Goal: Information Seeking & Learning: Learn about a topic

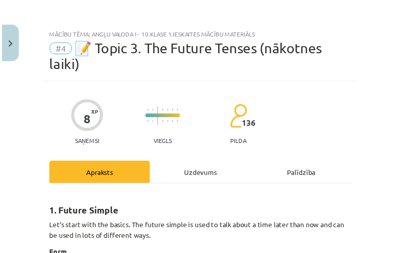
scroll to position [504, 0]
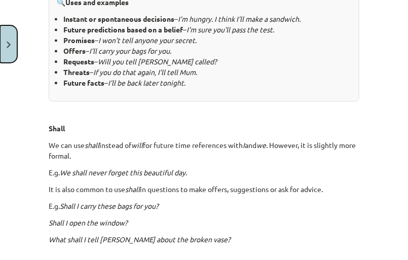
click at [10, 43] on img "Close" at bounding box center [9, 45] width 4 height 7
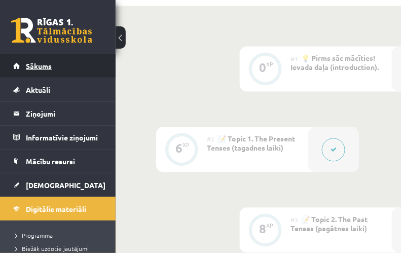
click at [43, 68] on span "Sākums" at bounding box center [39, 65] width 26 height 9
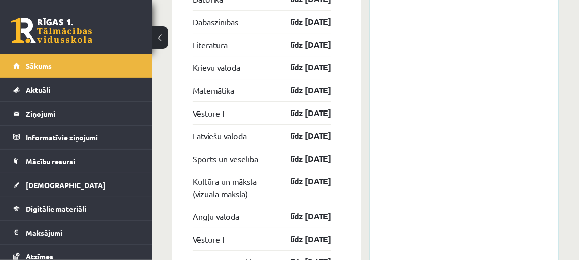
scroll to position [1213, 0]
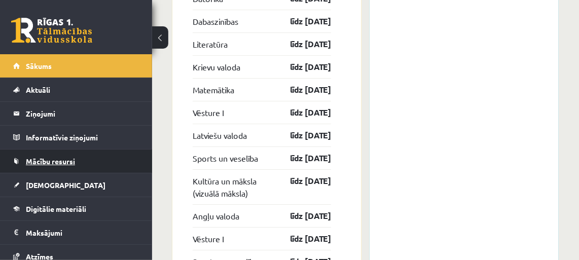
click at [30, 161] on span "Mācību resursi" at bounding box center [50, 161] width 49 height 9
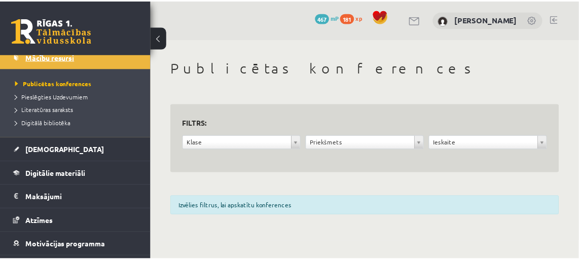
scroll to position [109, 0]
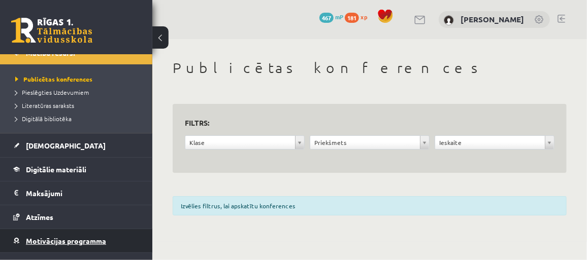
click at [34, 240] on span "Motivācijas programma" at bounding box center [66, 240] width 80 height 9
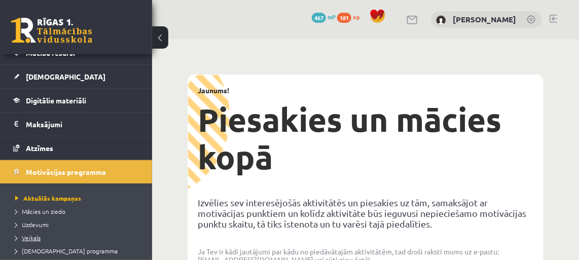
click at [28, 234] on span "Veikals" at bounding box center [27, 238] width 25 height 8
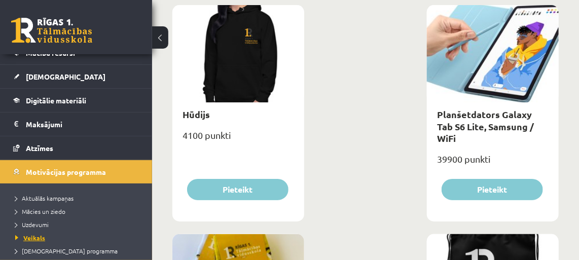
scroll to position [1311, 0]
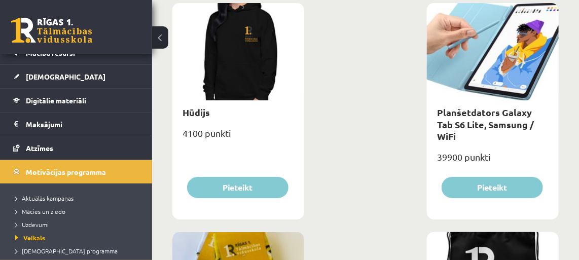
click at [401, 160] on div "39900 punkti" at bounding box center [493, 161] width 132 height 25
click at [401, 124] on link "Planšetdators Galaxy Tab S6 Lite, Samsung / WiFi" at bounding box center [485, 125] width 97 height 36
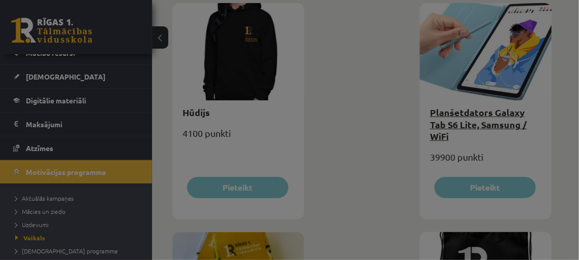
type input "*"
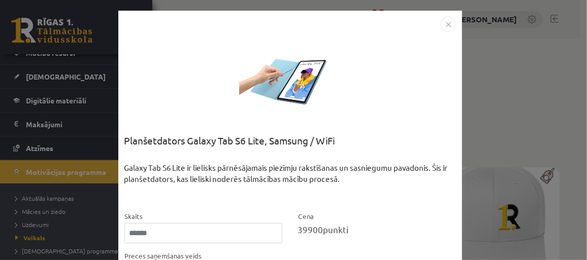
click at [401, 27] on img "Close" at bounding box center [447, 24] width 15 height 15
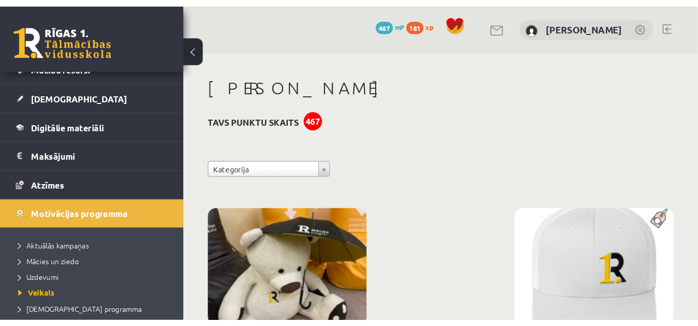
scroll to position [125, 0]
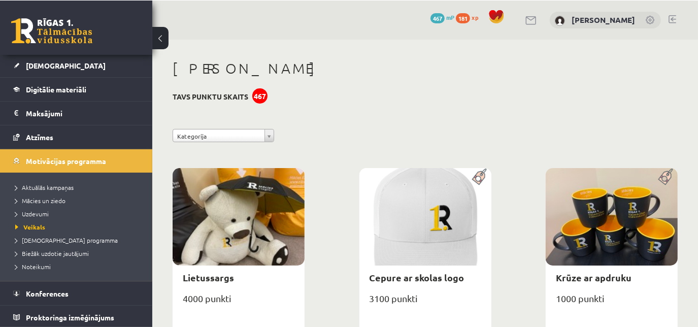
scroll to position [120, 0]
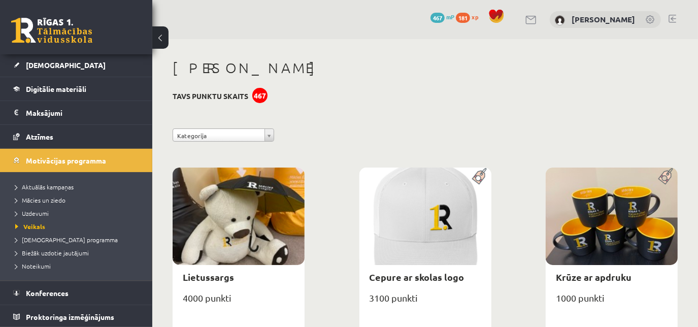
click at [306, 16] on div "0 Dāvanas 467 mP 181 xp Martins Andersons" at bounding box center [424, 19] width 545 height 39
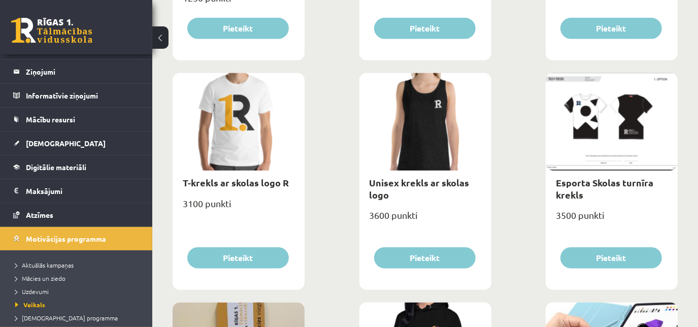
scroll to position [28, 0]
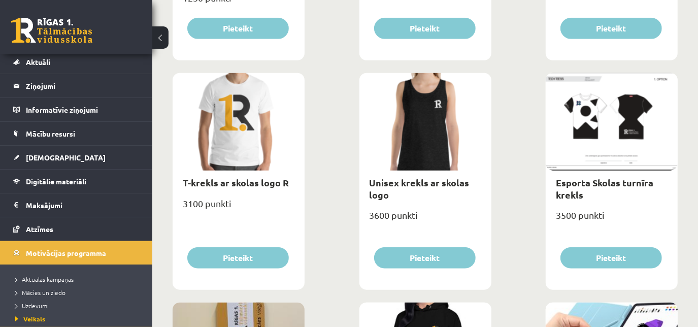
click at [82, 184] on link "Digitālie materiāli" at bounding box center [76, 180] width 126 height 23
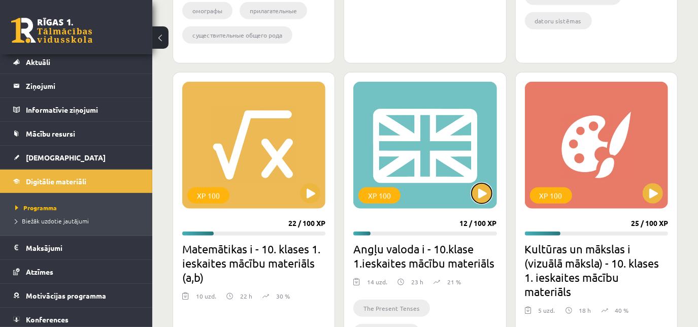
click at [401, 197] on button at bounding box center [481, 193] width 20 height 20
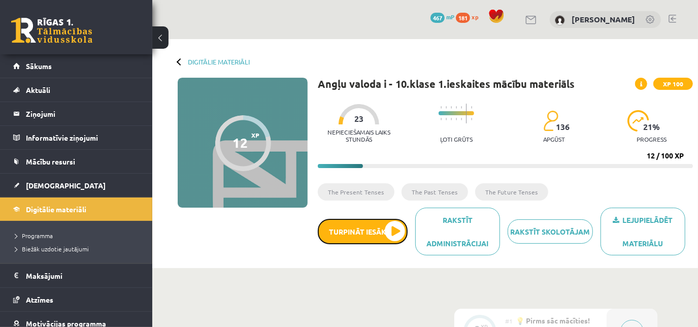
click at [394, 234] on button "Turpināt iesākto" at bounding box center [363, 231] width 90 height 25
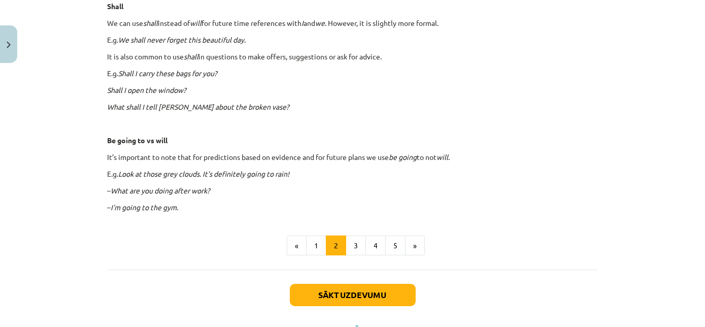
scroll to position [643, 0]
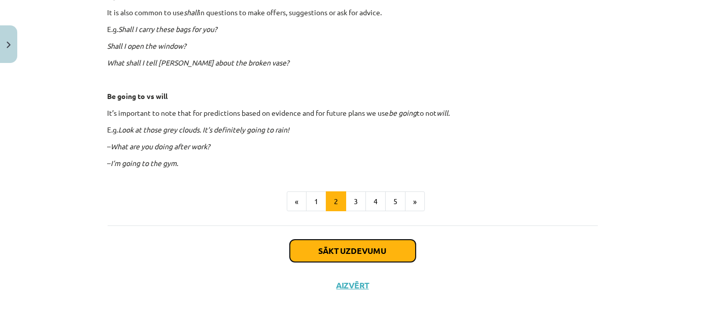
click at [310, 244] on button "Sākt uzdevumu" at bounding box center [353, 251] width 126 height 22
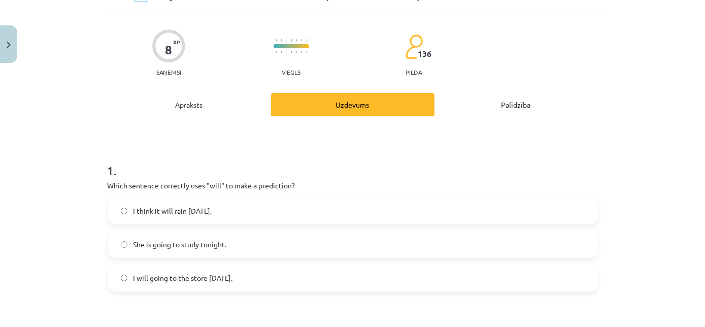
scroll to position [72, 0]
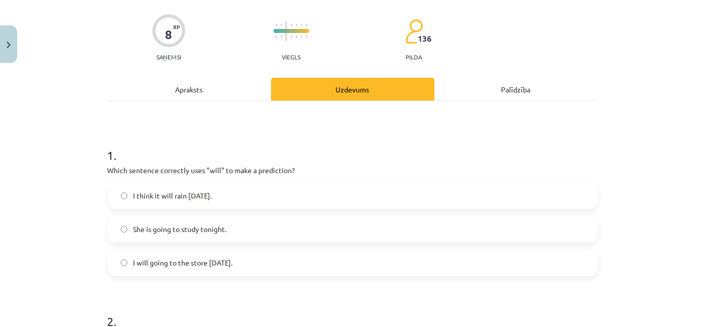
click at [235, 196] on label "I think it will rain [DATE]." at bounding box center [353, 195] width 488 height 25
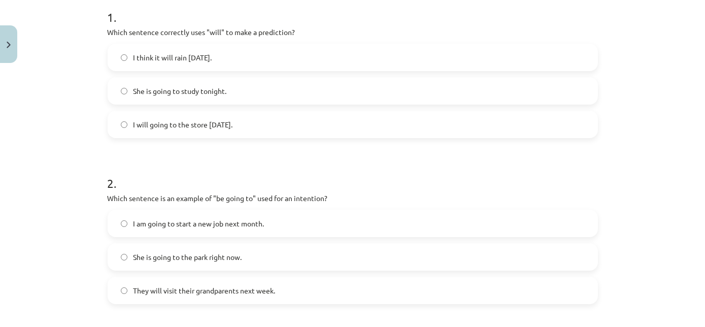
scroll to position [256, 0]
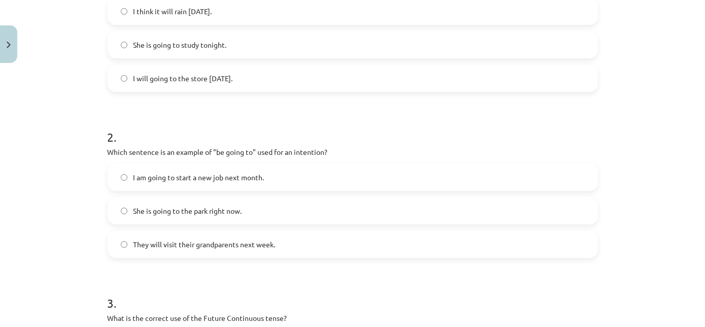
click at [246, 206] on label "She is going to the park right now." at bounding box center [353, 210] width 488 height 25
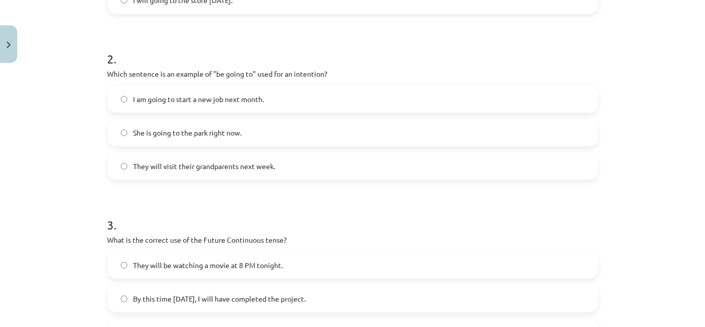
scroll to position [348, 0]
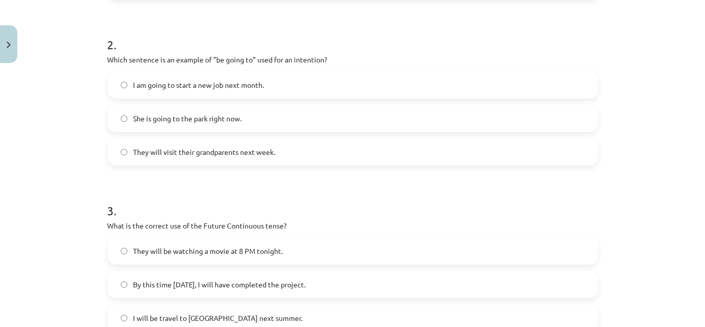
click at [284, 81] on label "I am going to start a new job next month." at bounding box center [353, 84] width 488 height 25
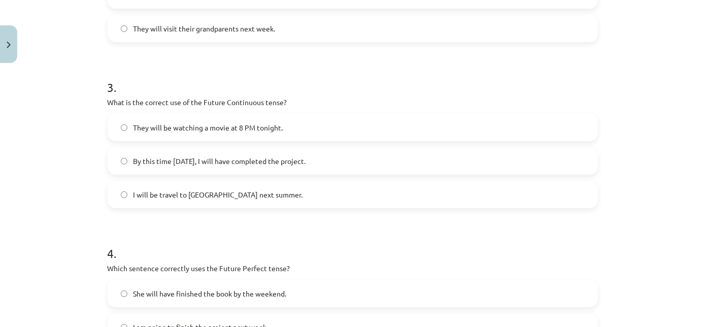
scroll to position [487, 0]
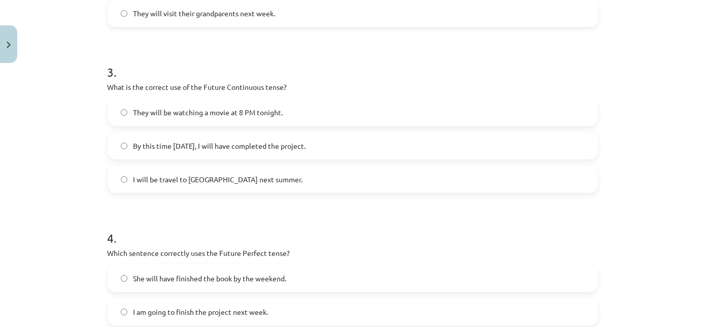
click at [297, 158] on label "By this time [DATE], I will have completed the project." at bounding box center [353, 145] width 488 height 25
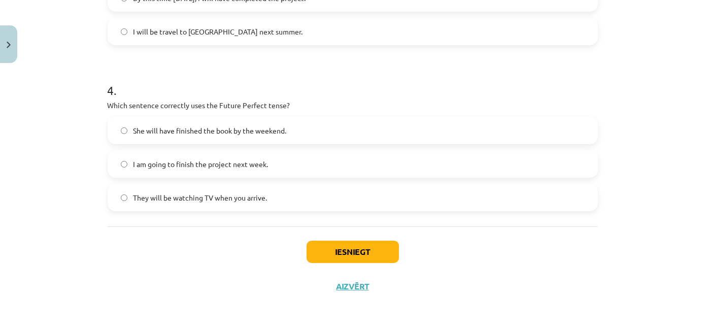
scroll to position [636, 0]
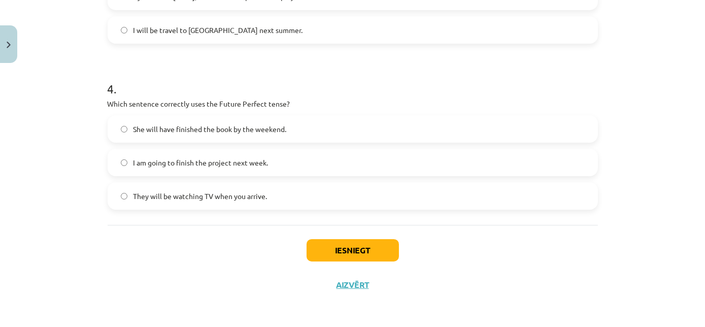
click at [295, 123] on label "She will have finished the book by the weekend." at bounding box center [353, 128] width 488 height 25
click at [329, 251] on button "Iesniegt" at bounding box center [352, 250] width 92 height 22
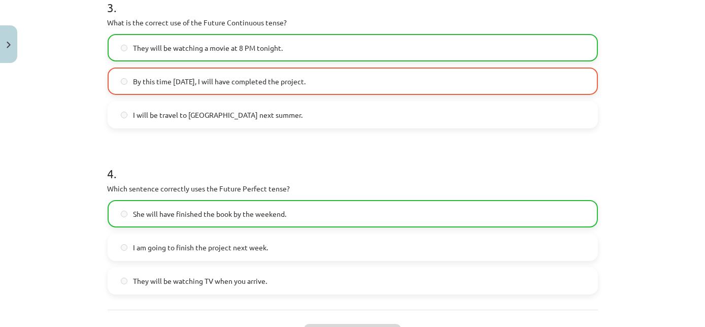
scroll to position [590, 0]
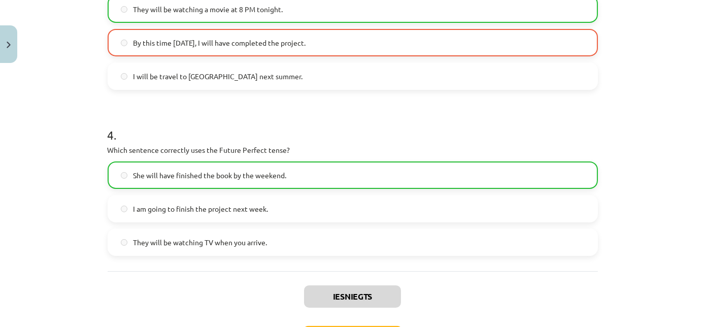
click at [80, 209] on div "Mācību tēma: Angļu valoda i - 10.[PERSON_NAME] 1.ieskaites mācību materiāls #4 …" at bounding box center [352, 163] width 705 height 327
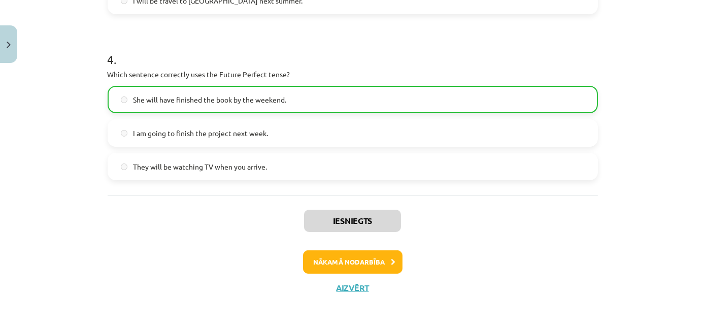
scroll to position [668, 0]
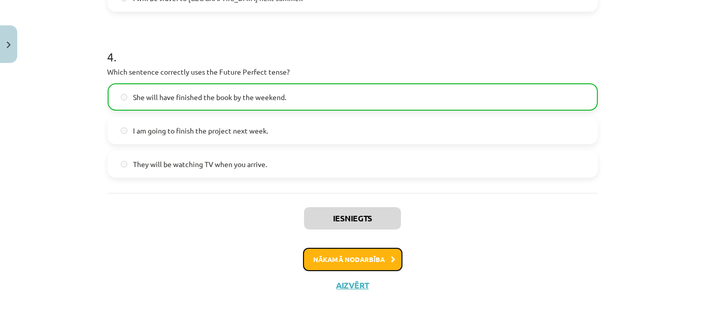
click at [381, 268] on button "Nākamā nodarbība" at bounding box center [352, 259] width 99 height 23
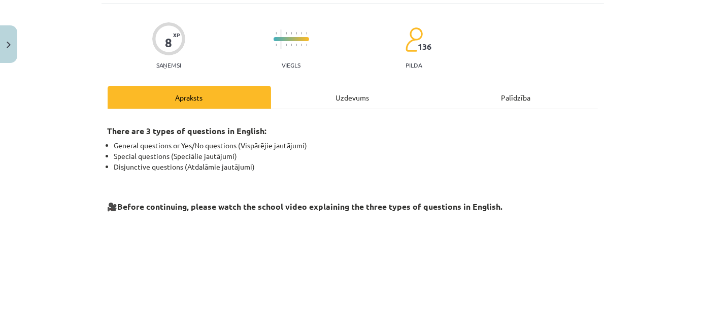
scroll to position [25, 0]
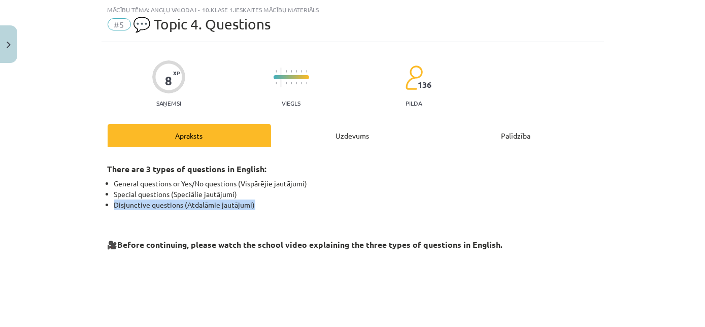
drag, startPoint x: 381, startPoint y: 268, endPoint x: 301, endPoint y: 198, distance: 106.4
click at [301, 198] on ul "General questions or Yes/No questions (Vispārējie jautājumi) Special questions …" at bounding box center [353, 194] width 490 height 32
drag, startPoint x: 301, startPoint y: 198, endPoint x: 297, endPoint y: 213, distance: 15.9
click at [297, 213] on div "There are 3 types of questions in English: General questions or Yes/No question…" at bounding box center [353, 297] width 490 height 283
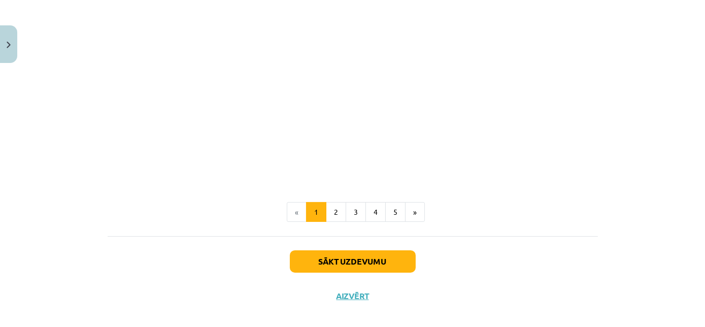
scroll to position [296, 0]
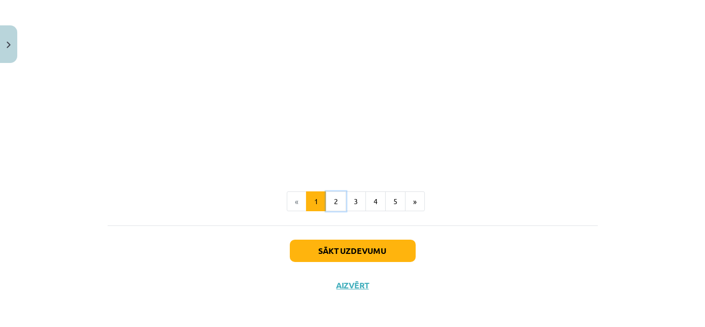
click at [333, 207] on button "2" at bounding box center [336, 201] width 20 height 20
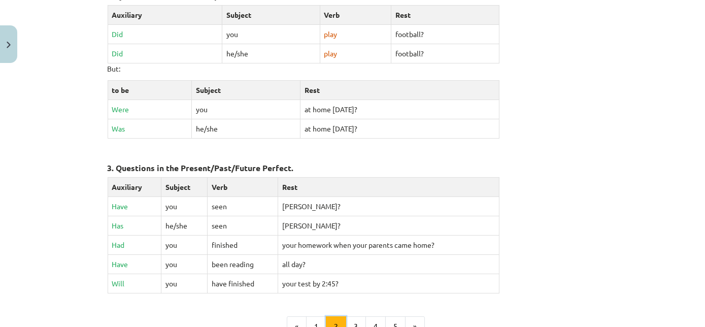
scroll to position [504, 0]
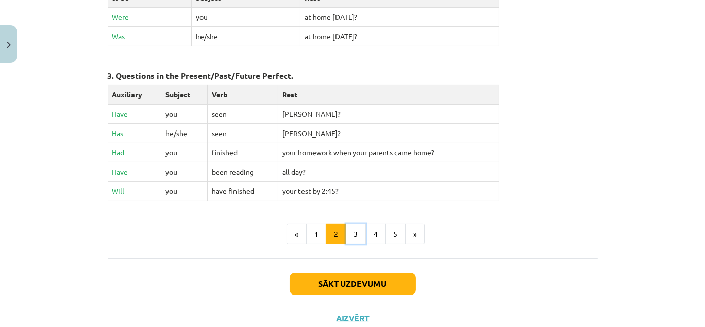
click at [357, 236] on button "3" at bounding box center [356, 234] width 20 height 20
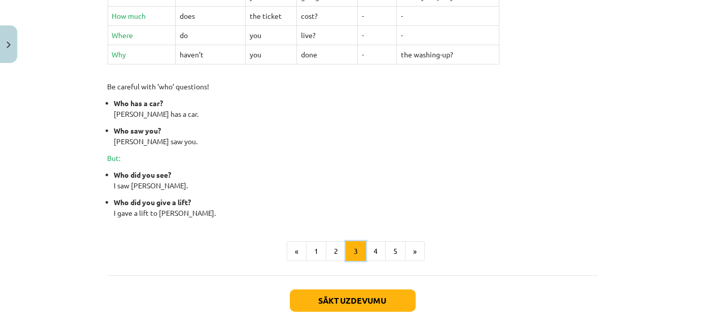
scroll to position [458, 0]
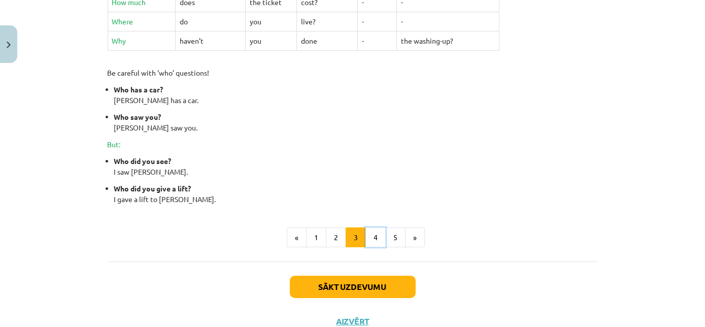
click at [372, 238] on button "4" at bounding box center [375, 237] width 20 height 20
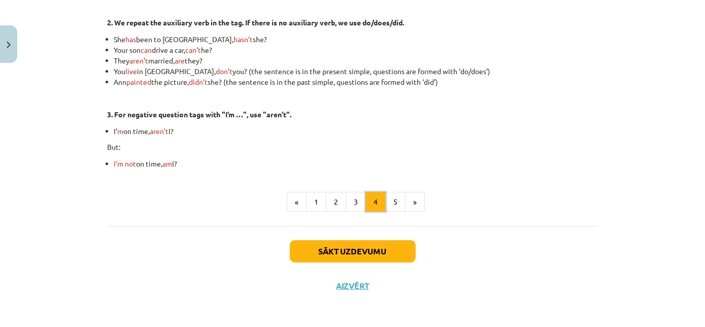
scroll to position [339, 0]
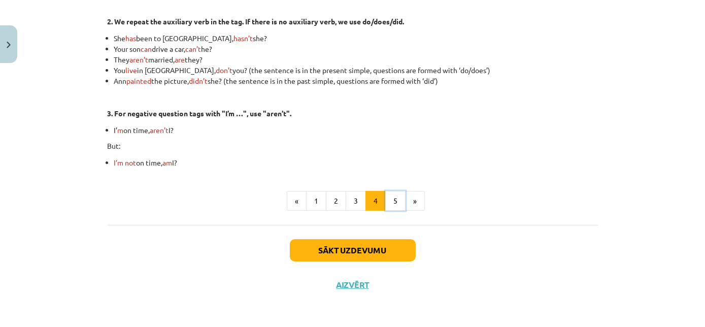
click at [387, 202] on button "5" at bounding box center [395, 201] width 20 height 20
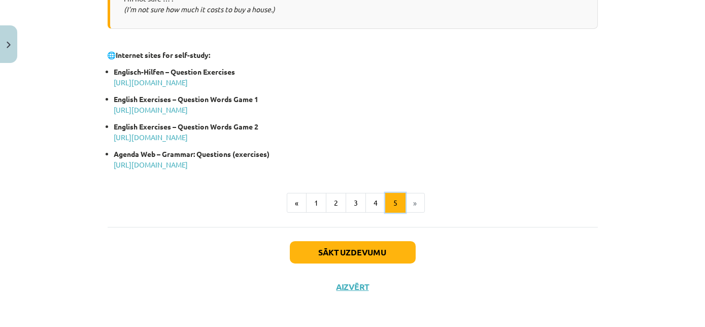
scroll to position [583, 0]
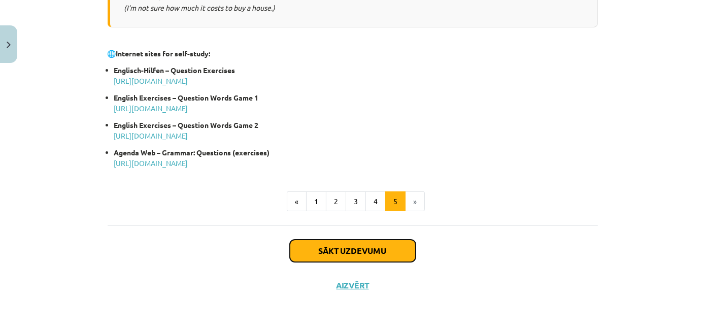
click at [364, 247] on button "Sākt uzdevumu" at bounding box center [353, 251] width 126 height 22
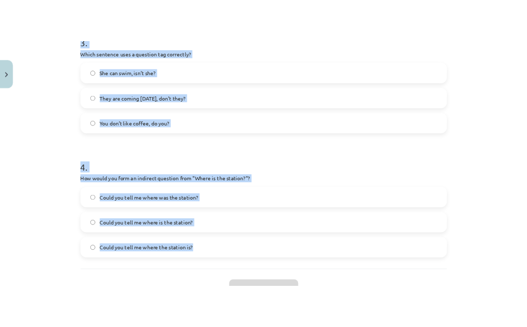
scroll to position [636, 0]
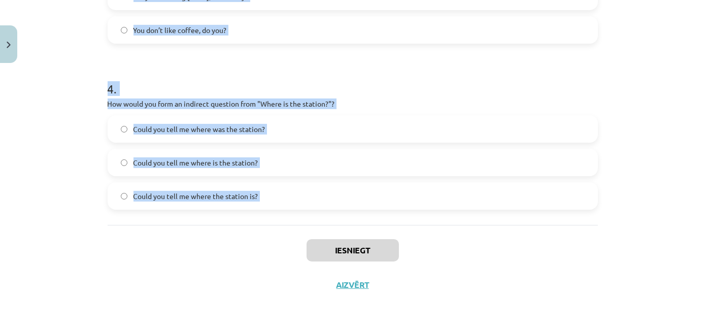
drag, startPoint x: 99, startPoint y: 103, endPoint x: 291, endPoint y: 253, distance: 244.3
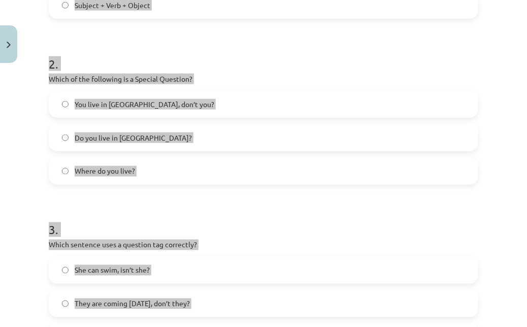
scroll to position [313, 0]
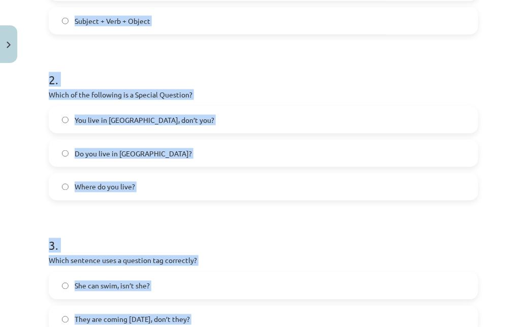
click at [286, 58] on h1 "2 ." at bounding box center [263, 70] width 429 height 31
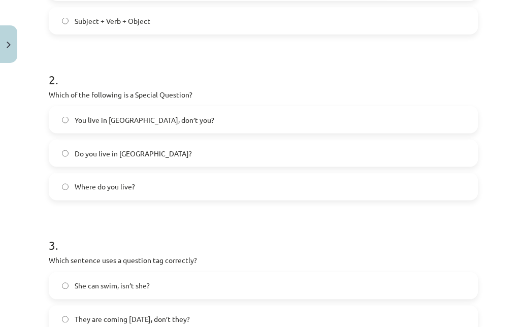
click at [241, 179] on label "Where do you live?" at bounding box center [263, 186] width 427 height 25
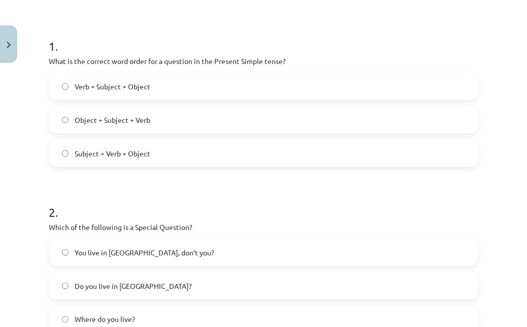
scroll to position [175, 0]
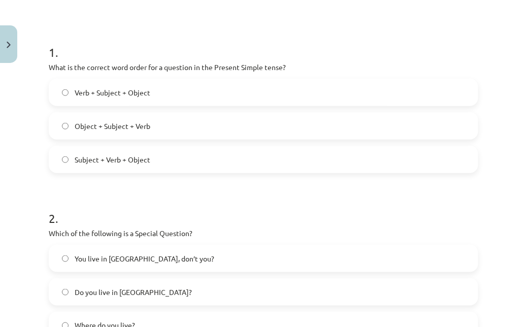
click at [198, 87] on label "Verb + Subject + Object" at bounding box center [263, 92] width 427 height 25
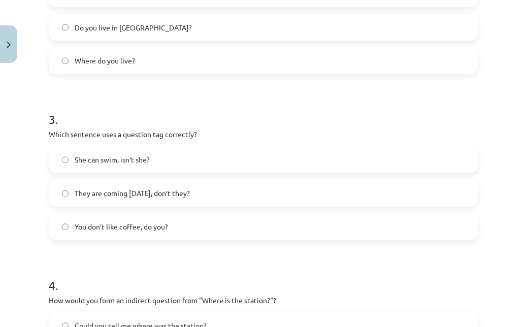
scroll to position [452, 0]
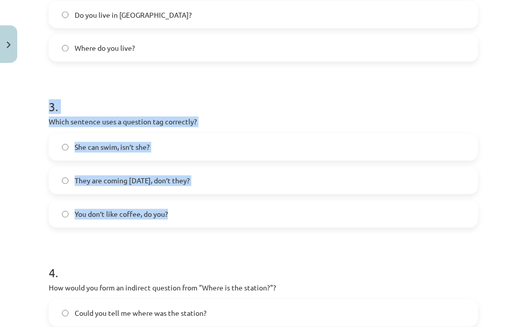
drag, startPoint x: 45, startPoint y: 109, endPoint x: 283, endPoint y: 226, distance: 265.1
click at [283, 226] on div "8 XP Saņemsi Viegls 136 pilda Apraksts Uzdevums Palīdzība 1 . What is the corre…" at bounding box center [263, 51] width 441 height 870
click at [350, 222] on label "You don’t like coffee, do you?" at bounding box center [263, 213] width 427 height 25
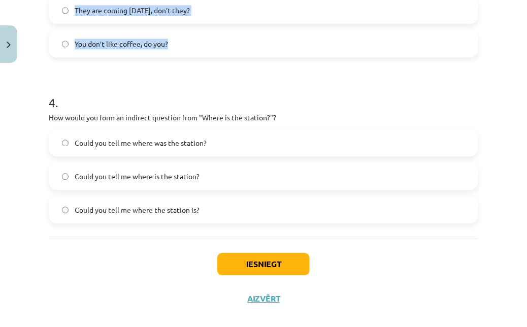
scroll to position [636, 0]
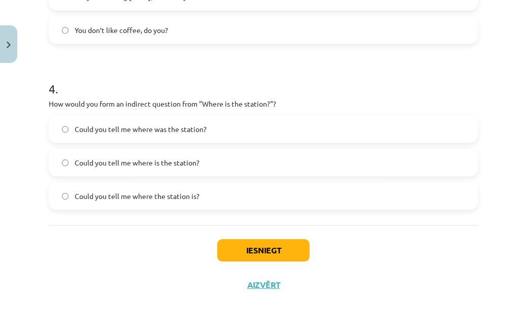
click at [80, 124] on span "Could you tell me where was the station?" at bounding box center [141, 129] width 132 height 11
click at [243, 253] on button "Iesniegt" at bounding box center [263, 250] width 92 height 22
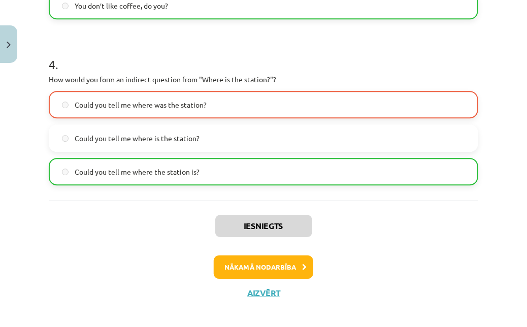
scroll to position [668, 0]
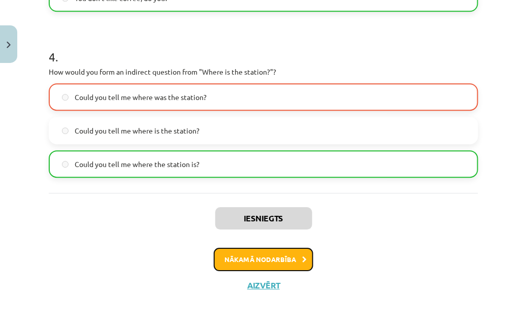
click at [281, 260] on button "Nākamā nodarbība" at bounding box center [263, 259] width 99 height 23
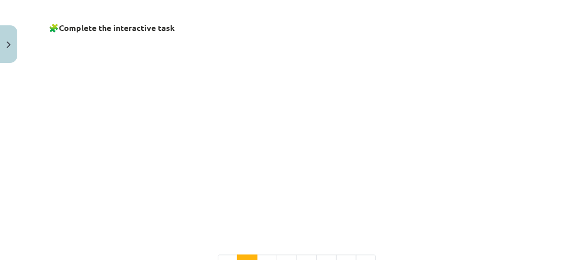
scroll to position [717, 0]
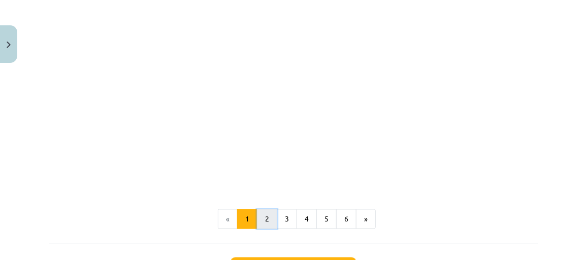
click at [269, 217] on button "2" at bounding box center [267, 220] width 20 height 20
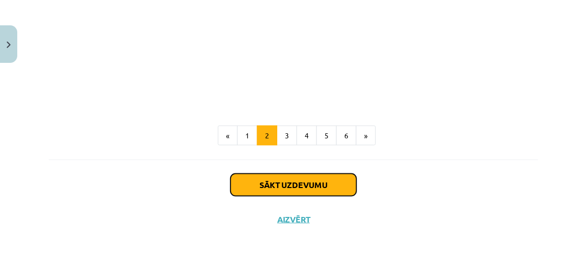
click at [277, 182] on button "Sākt uzdevumu" at bounding box center [293, 185] width 126 height 22
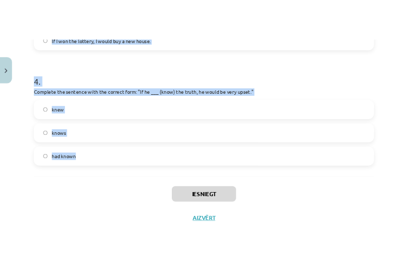
scroll to position [671, 0]
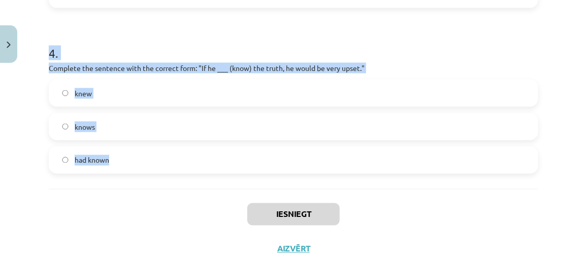
drag, startPoint x: 44, startPoint y: 109, endPoint x: 303, endPoint y: 173, distance: 267.4
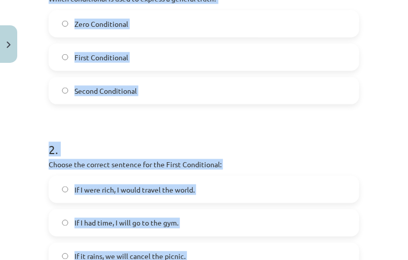
scroll to position [256, 0]
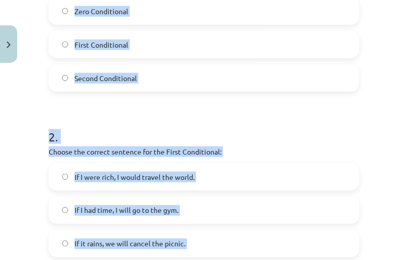
click at [106, 115] on h1 "2 ." at bounding box center [204, 127] width 311 height 31
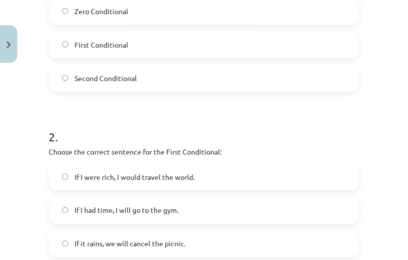
click at [106, 115] on h1 "2 ." at bounding box center [204, 127] width 311 height 31
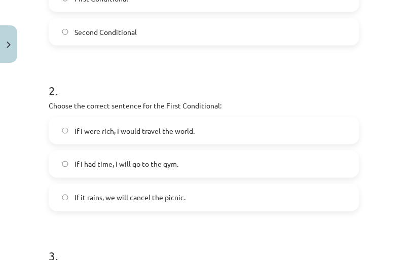
click at [146, 205] on label "If it rains, we will cancel the picnic." at bounding box center [204, 197] width 309 height 25
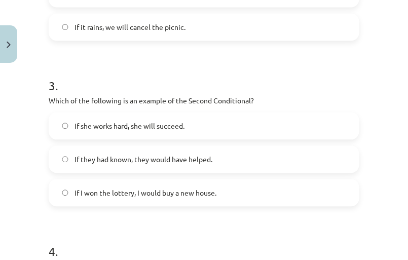
scroll to position [487, 0]
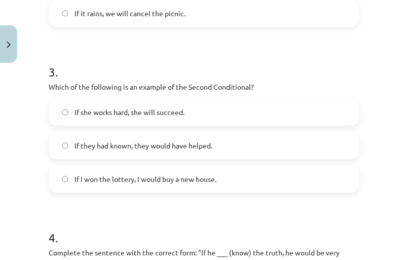
click at [217, 188] on label "If I won the lottery, I would buy a new house." at bounding box center [204, 178] width 309 height 25
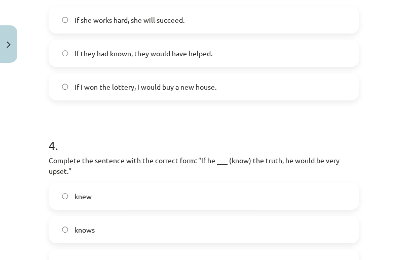
scroll to position [625, 0]
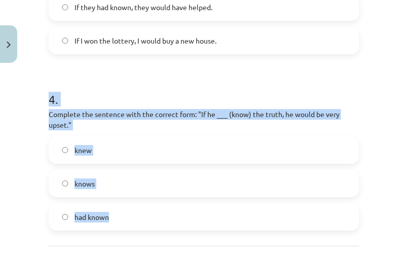
drag, startPoint x: 42, startPoint y: 96, endPoint x: 198, endPoint y: 233, distance: 207.8
click at [198, 233] on div "Mācību tēma: Angļu valoda i - 10.[PERSON_NAME] 1.ieskaites mācību materiāls #6 …" at bounding box center [204, 130] width 408 height 260
click at [240, 161] on label "knew" at bounding box center [204, 150] width 309 height 25
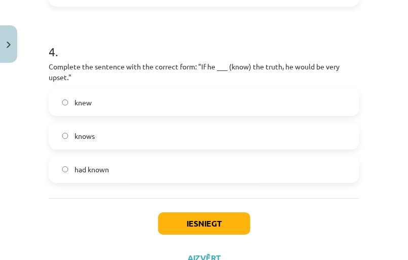
scroll to position [712, 0]
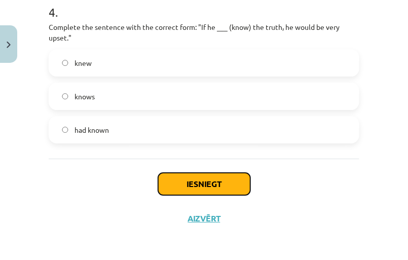
click at [233, 181] on button "Iesniegt" at bounding box center [204, 184] width 92 height 22
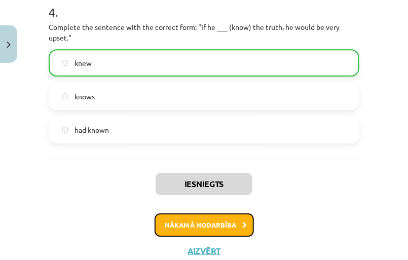
click at [241, 219] on button "Nākamā nodarbība" at bounding box center [204, 225] width 99 height 23
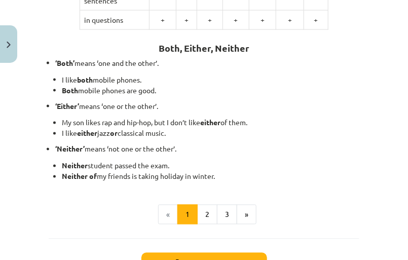
scroll to position [370, 0]
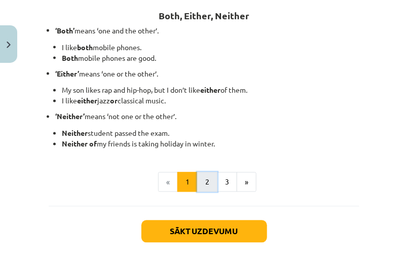
click at [197, 179] on button "2" at bounding box center [207, 183] width 20 height 20
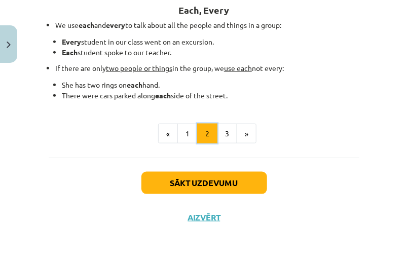
scroll to position [181, 0]
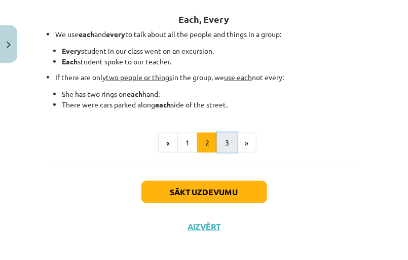
click at [223, 144] on button "3" at bounding box center [227, 143] width 20 height 20
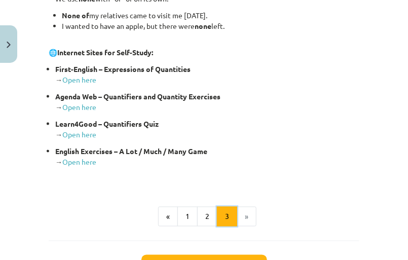
scroll to position [273, 0]
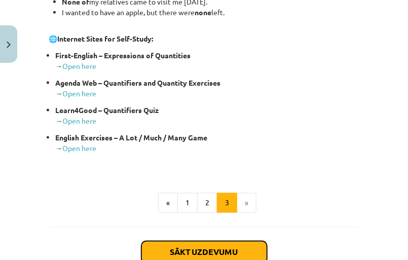
click at [221, 247] on button "Sākt uzdevumu" at bounding box center [205, 253] width 126 height 22
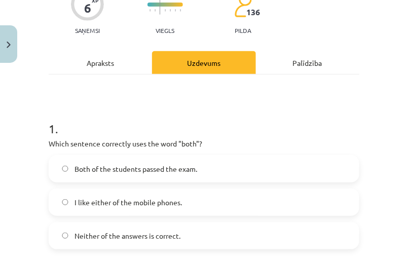
scroll to position [118, 0]
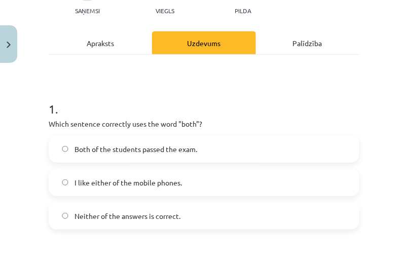
click at [217, 221] on label "Neither of the answers is correct." at bounding box center [204, 215] width 309 height 25
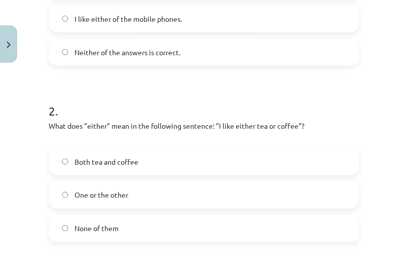
scroll to position [302, 0]
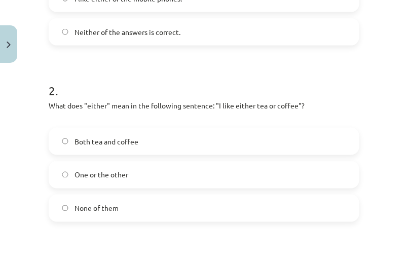
click at [143, 181] on label "One or the other" at bounding box center [204, 174] width 309 height 25
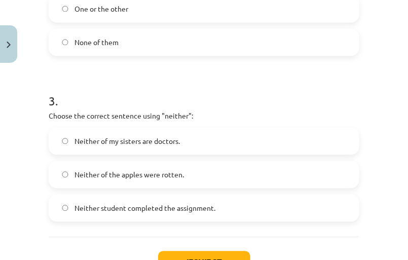
scroll to position [487, 0]
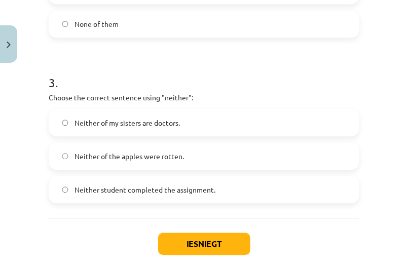
click at [201, 185] on span "Neither student completed the assignment." at bounding box center [145, 190] width 141 height 11
click at [207, 234] on button "Iesniegt" at bounding box center [204, 244] width 92 height 22
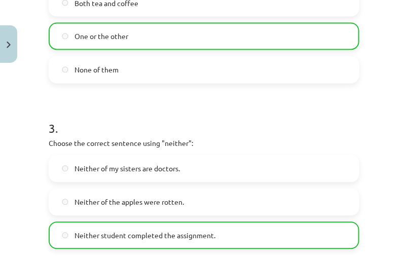
scroll to position [578, 0]
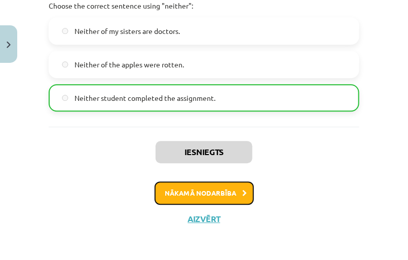
click at [218, 186] on button "Nākamā nodarbība" at bounding box center [204, 193] width 99 height 23
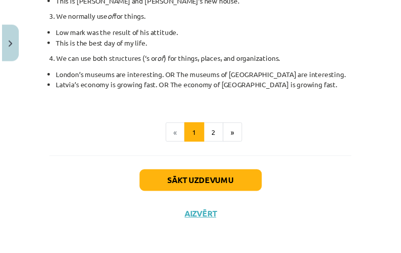
scroll to position [289, 0]
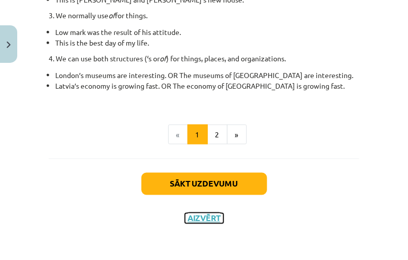
click at [207, 220] on button "Aizvērt" at bounding box center [204, 219] width 39 height 10
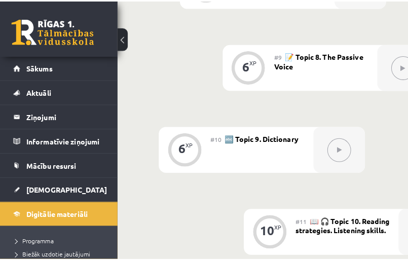
scroll to position [975, 0]
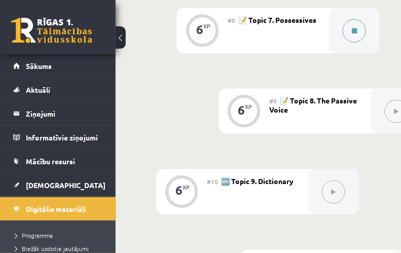
click at [352, 28] on icon at bounding box center [354, 31] width 5 height 6
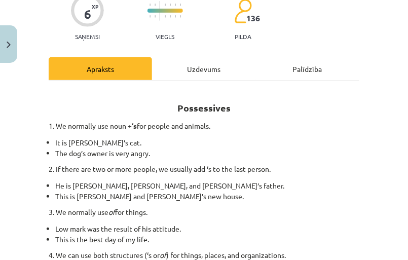
scroll to position [138, 0]
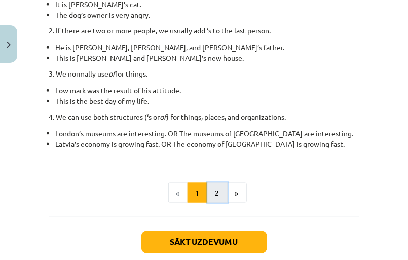
click at [209, 192] on button "2" at bounding box center [218, 193] width 20 height 20
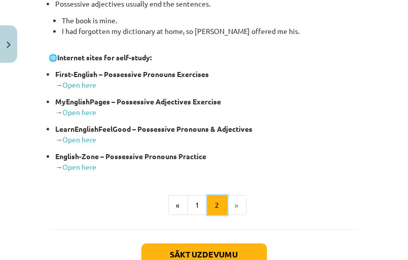
scroll to position [504, 0]
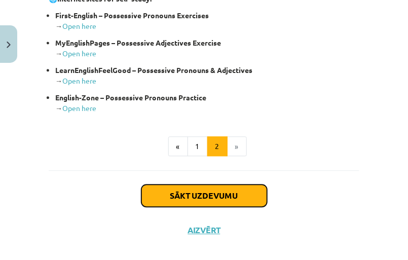
click at [222, 199] on button "Sākt uzdevumu" at bounding box center [205, 196] width 126 height 22
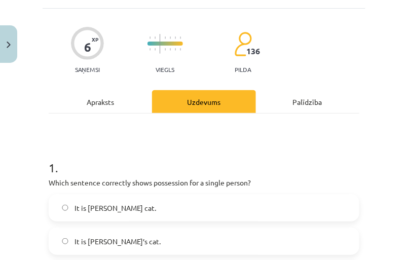
scroll to position [72, 0]
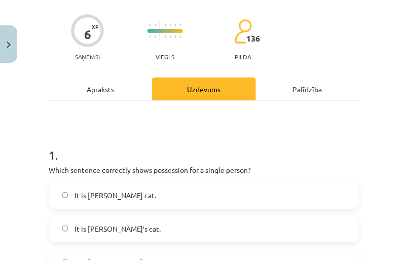
click at [211, 225] on label "It is [PERSON_NAME]’s cat." at bounding box center [204, 228] width 309 height 25
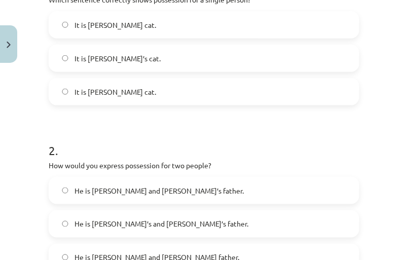
scroll to position [256, 0]
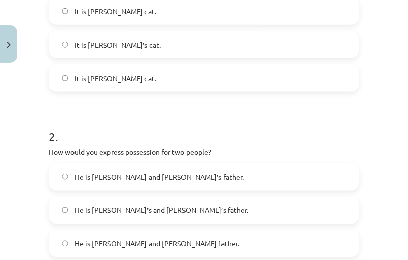
click at [191, 173] on label "He is [PERSON_NAME] and [PERSON_NAME]’s father." at bounding box center [204, 176] width 309 height 25
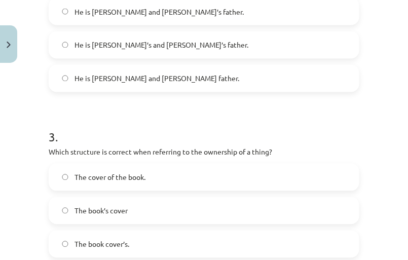
scroll to position [440, 0]
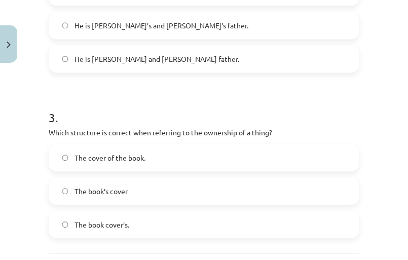
click at [183, 158] on label "The cover of the book." at bounding box center [204, 158] width 309 height 25
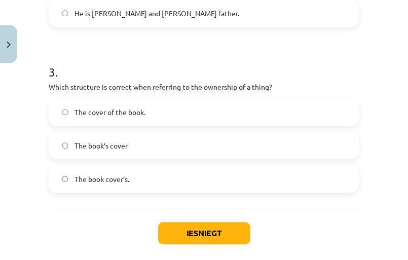
scroll to position [533, 0]
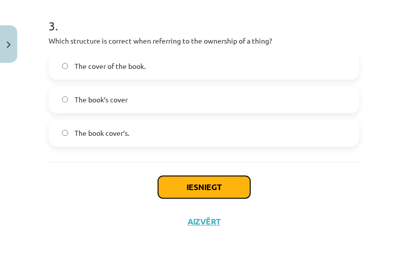
click at [192, 182] on button "Iesniegt" at bounding box center [204, 187] width 92 height 22
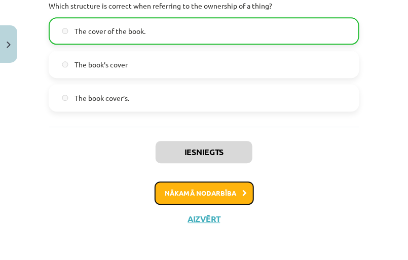
click at [204, 186] on button "Nākamā nodarbība" at bounding box center [204, 193] width 99 height 23
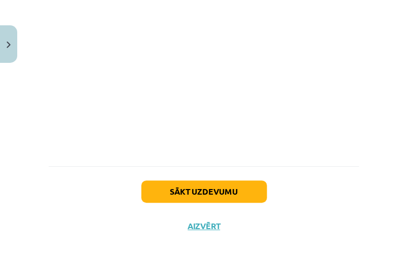
scroll to position [544, 0]
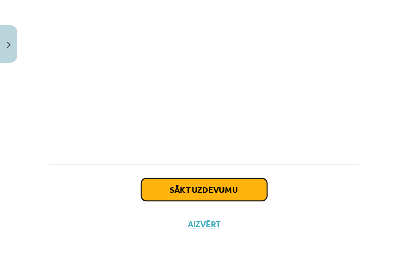
click at [242, 183] on button "Sākt uzdevumu" at bounding box center [205, 190] width 126 height 22
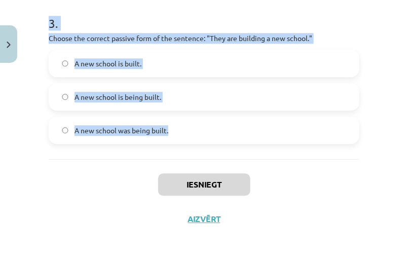
scroll to position [536, 0]
drag, startPoint x: 40, startPoint y: 60, endPoint x: 176, endPoint y: 148, distance: 162.0
click at [176, 148] on div "Mācību tēma: Angļu valoda i - 10.[PERSON_NAME] 1.ieskaites mācību materiāls #9 …" at bounding box center [204, 130] width 408 height 260
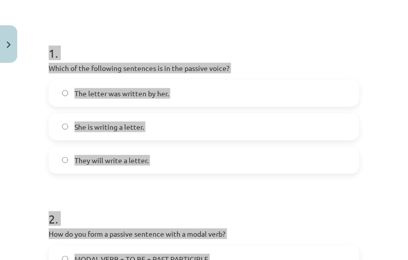
scroll to position [167, 0]
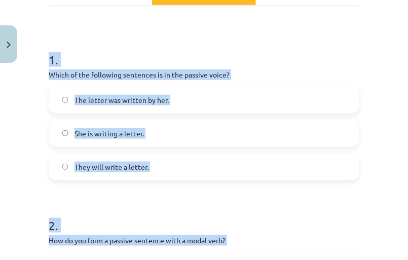
click at [248, 109] on label "The letter was written by her." at bounding box center [204, 99] width 309 height 25
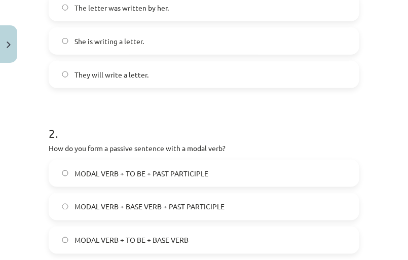
scroll to position [305, 0]
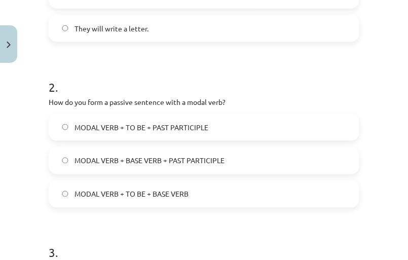
click at [144, 126] on span "MODAL VERB + TO BE + PAST PARTICIPLE" at bounding box center [142, 127] width 134 height 11
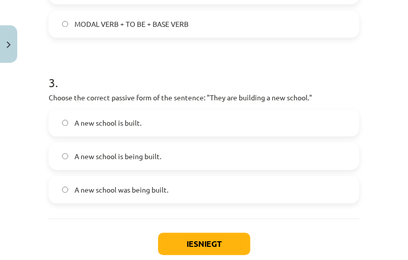
scroll to position [490, 0]
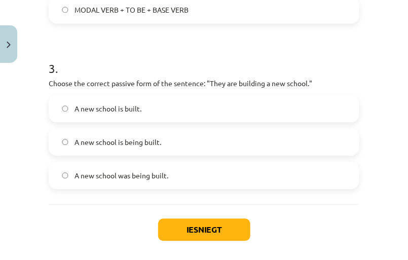
click at [185, 145] on label "A new school is being built." at bounding box center [204, 141] width 309 height 25
click at [210, 226] on button "Iesniegt" at bounding box center [204, 230] width 92 height 22
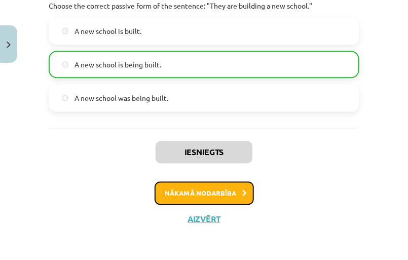
click at [233, 187] on button "Nākamā nodarbība" at bounding box center [204, 193] width 99 height 23
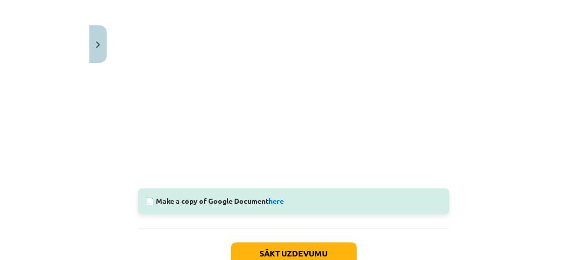
scroll to position [348, 0]
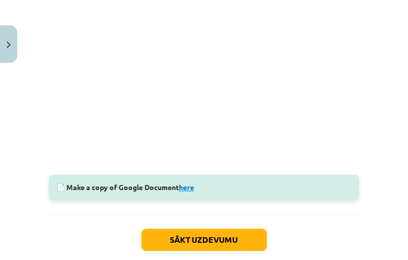
click at [192, 190] on link "here" at bounding box center [186, 187] width 15 height 9
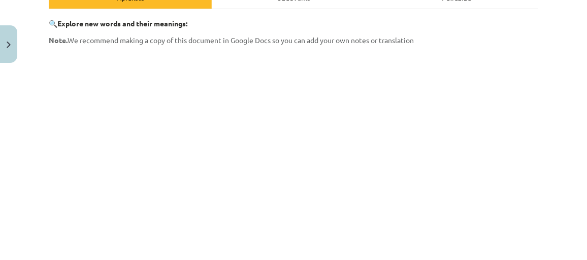
scroll to position [0, 0]
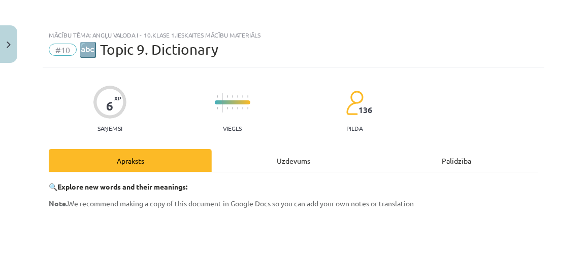
click at [307, 157] on div "Uzdevums" at bounding box center [293, 160] width 163 height 23
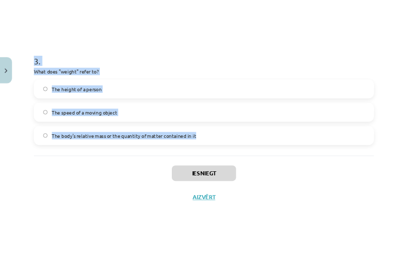
scroll to position [536, 0]
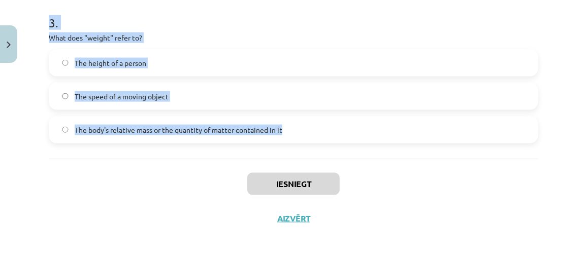
drag, startPoint x: 44, startPoint y: 60, endPoint x: 303, endPoint y: 143, distance: 272.0
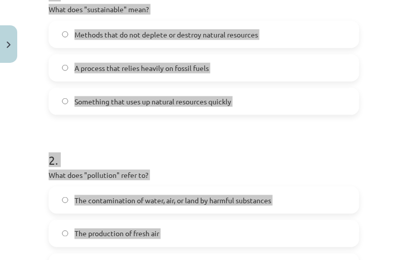
scroll to position [167, 0]
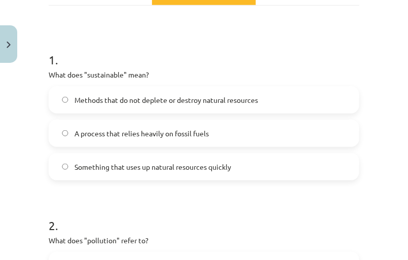
click at [165, 105] on label "Methods that do not deplete or destroy natural resources" at bounding box center [204, 99] width 309 height 25
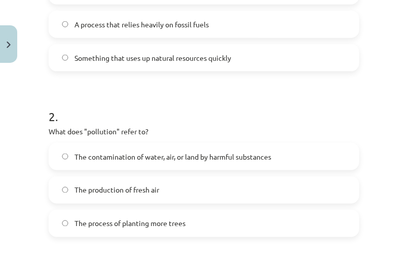
scroll to position [305, 0]
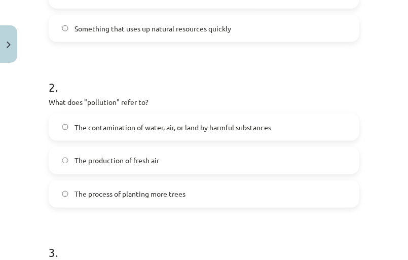
click at [171, 134] on label "The contamination of water, air, or land by harmful substances" at bounding box center [204, 127] width 309 height 25
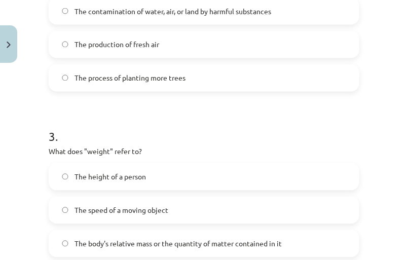
scroll to position [444, 0]
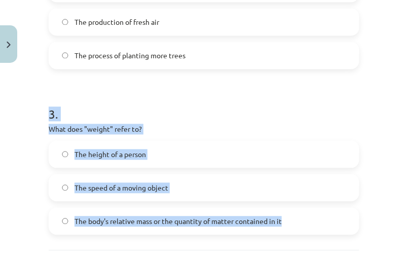
drag, startPoint x: 43, startPoint y: 111, endPoint x: 340, endPoint y: 224, distance: 318.0
click at [340, 224] on div "Mācību tēma: Angļu valoda i - 10.[PERSON_NAME] 1.ieskaites mācību materiāls #10…" at bounding box center [204, 130] width 408 height 260
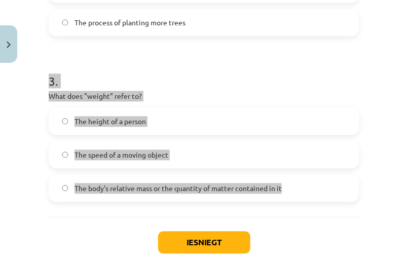
scroll to position [536, 0]
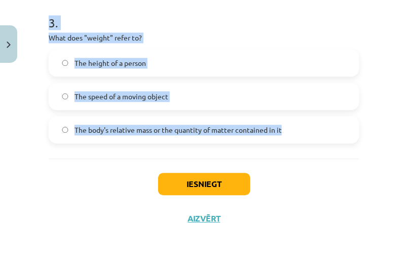
click at [297, 135] on label "The body's relative mass or the quantity of matter contained in it" at bounding box center [204, 129] width 309 height 25
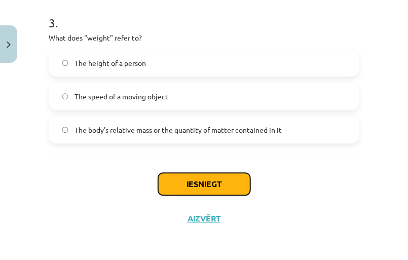
click at [218, 178] on button "Iesniegt" at bounding box center [204, 184] width 92 height 22
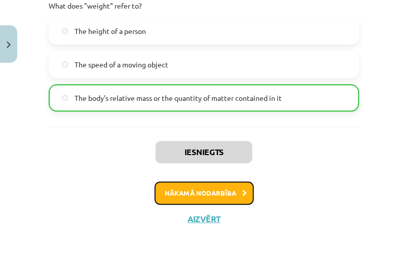
click at [216, 188] on button "Nākamā nodarbība" at bounding box center [204, 193] width 99 height 23
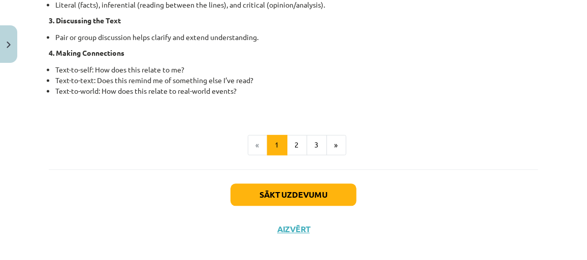
scroll to position [911, 0]
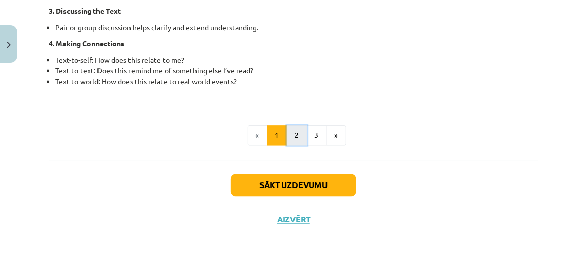
click at [289, 129] on button "2" at bounding box center [297, 135] width 20 height 20
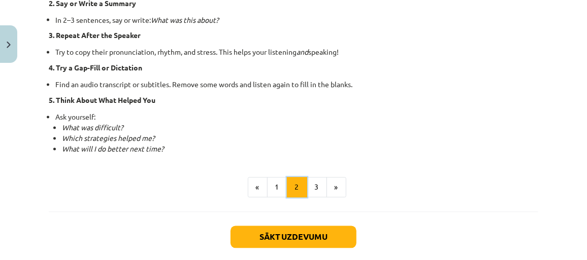
scroll to position [780, 0]
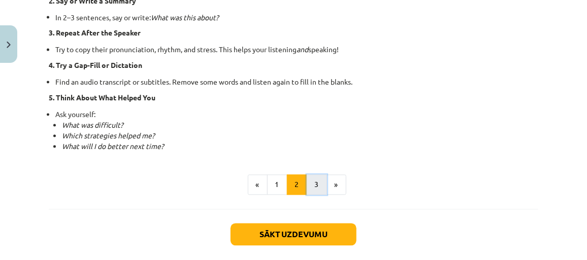
click at [310, 186] on button "3" at bounding box center [316, 185] width 20 height 20
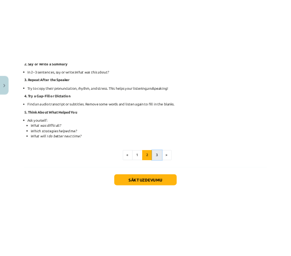
scroll to position [171, 0]
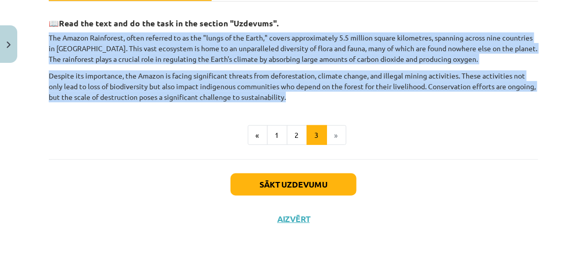
drag, startPoint x: 47, startPoint y: 35, endPoint x: 337, endPoint y: 92, distance: 295.8
click at [337, 92] on div "10 XP Saņemsi Sarežģīts 136 pilda Apraksts Uzdevums Palīdzība 📖 Read the text a…" at bounding box center [293, 66] width 501 height 340
copy div "The Amazon Rainforest, often referred to as the "lungs of the Earth," covers ap…"
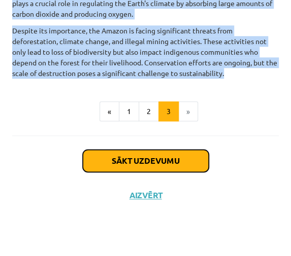
click at [184, 158] on button "Sākt uzdevumu" at bounding box center [146, 161] width 126 height 22
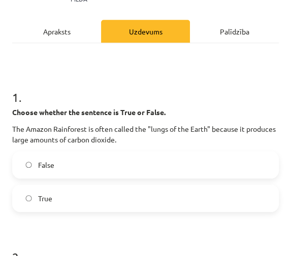
scroll to position [190, 0]
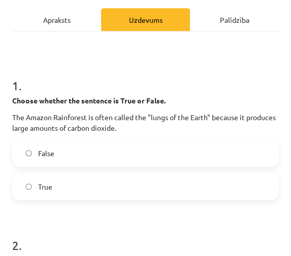
click at [95, 192] on label "True" at bounding box center [145, 186] width 264 height 25
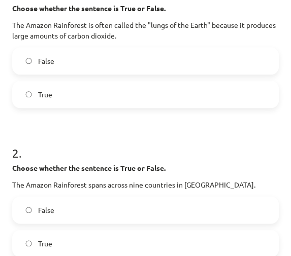
scroll to position [329, 0]
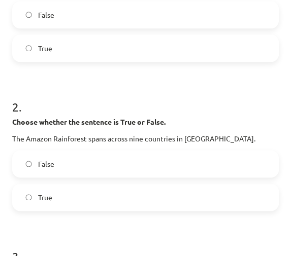
click at [157, 199] on label "True" at bounding box center [145, 197] width 264 height 25
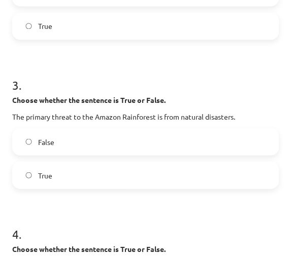
scroll to position [514, 0]
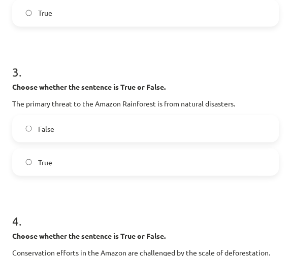
click at [235, 123] on label "False" at bounding box center [145, 128] width 264 height 25
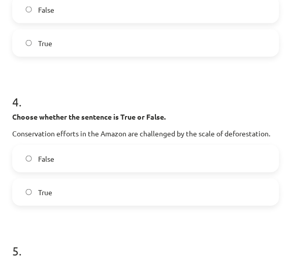
scroll to position [652, 0]
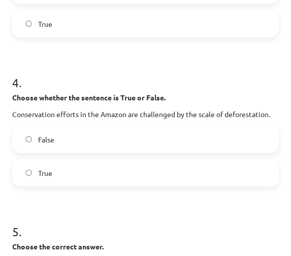
click at [221, 186] on label "True" at bounding box center [145, 172] width 264 height 25
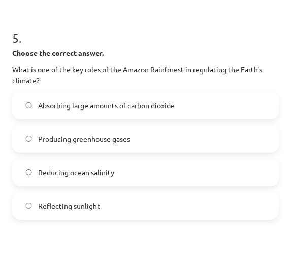
scroll to position [891, 0]
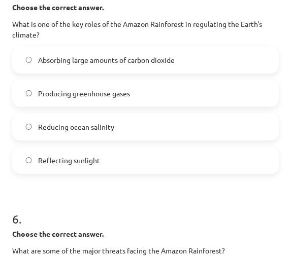
click at [155, 73] on label "Absorbing large amounts of carbon dioxide" at bounding box center [145, 59] width 264 height 25
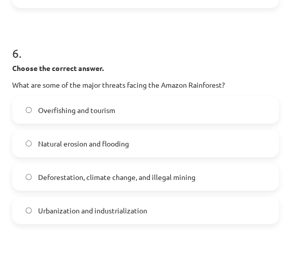
scroll to position [1076, 0]
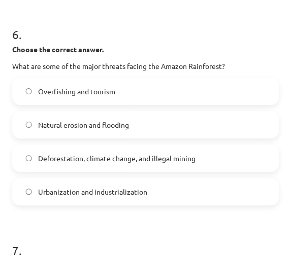
click at [153, 164] on span "Deforestation, climate change, and illegal mining" at bounding box center [116, 158] width 157 height 11
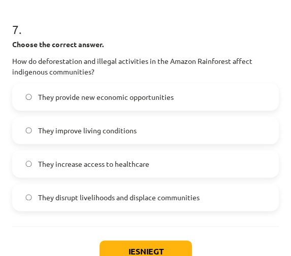
scroll to position [1307, 0]
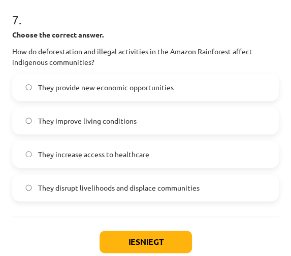
click at [127, 100] on label "They provide new economic opportunities" at bounding box center [145, 87] width 264 height 25
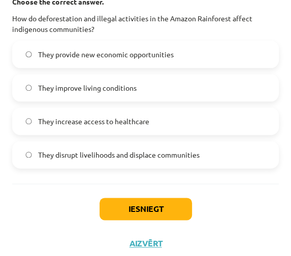
scroll to position [1353, 0]
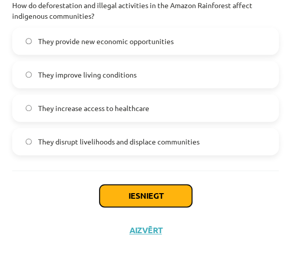
click at [131, 205] on button "Iesniegt" at bounding box center [145, 196] width 92 height 22
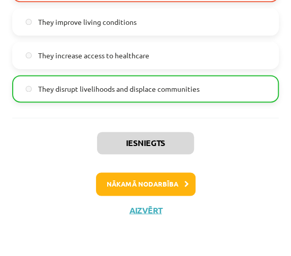
scroll to position [1430, 0]
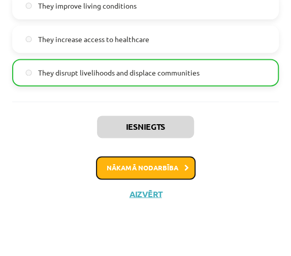
click at [153, 162] on button "Nākamā nodarbība" at bounding box center [145, 167] width 99 height 23
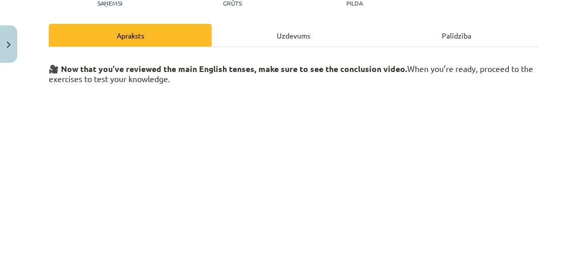
scroll to position [233, 0]
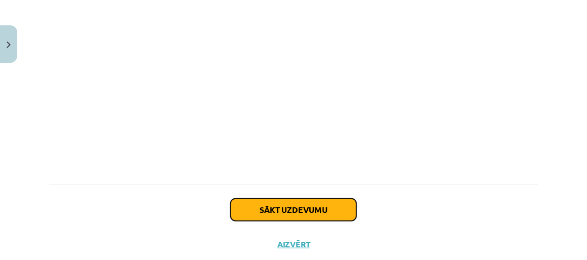
click at [288, 202] on button "Sākt uzdevumu" at bounding box center [293, 210] width 126 height 22
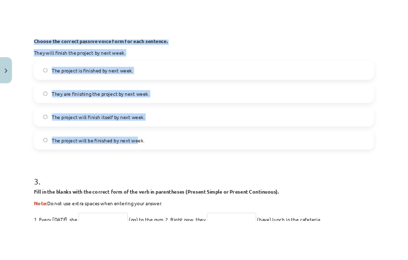
scroll to position [461, 0]
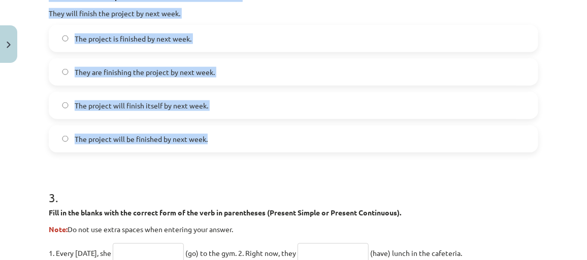
drag, startPoint x: 46, startPoint y: 97, endPoint x: 211, endPoint y: 147, distance: 172.1
click at [211, 147] on div "20 XP Saņemsi Grūts 136 pilda Apraksts Uzdevums Palīdzība 1 . Choose the correc…" at bounding box center [293, 195] width 501 height 1178
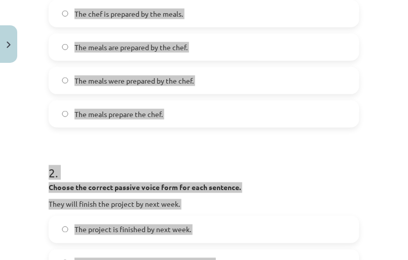
scroll to position [184, 0]
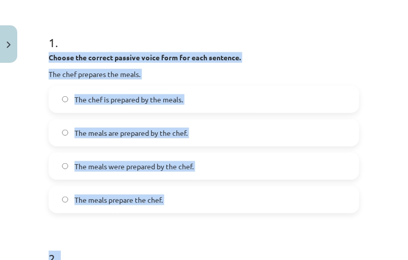
click at [198, 137] on label "The meals are prepared by the chef." at bounding box center [204, 132] width 309 height 25
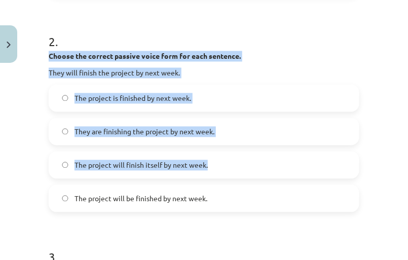
scroll to position [461, 0]
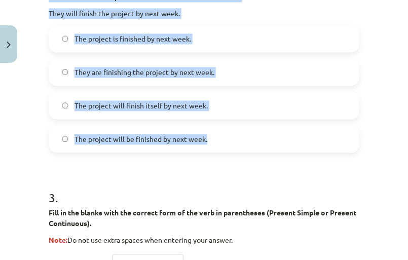
drag, startPoint x: 37, startPoint y: 82, endPoint x: 229, endPoint y: 134, distance: 199.9
click at [229, 134] on div "Mācību tēma: Angļu valoda i - 10.[PERSON_NAME] 1.ieskaites mācību materiāls #12…" at bounding box center [204, 130] width 408 height 260
click at [231, 134] on label "The project will be finished by next week." at bounding box center [204, 138] width 309 height 25
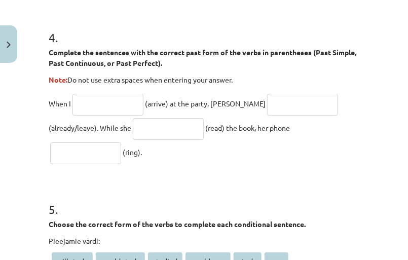
scroll to position [784, 0]
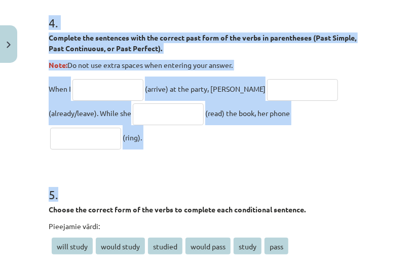
drag, startPoint x: 42, startPoint y: 107, endPoint x: 188, endPoint y: 153, distance: 153.7
click at [188, 153] on div "Mācību tēma: Angļu valoda i - 10.[PERSON_NAME] 1.ieskaites mācību materiāls #12…" at bounding box center [204, 130] width 408 height 260
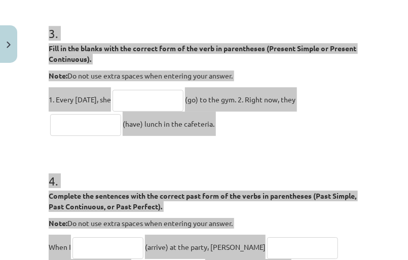
scroll to position [599, 0]
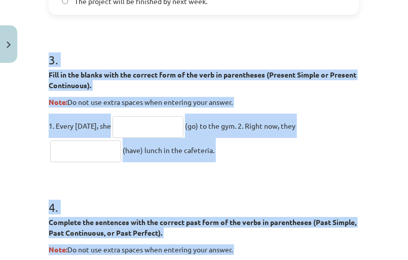
click at [322, 147] on p "1. Every [DATE], she (go) to the gym. 2. Right now, they (have) lunch in the ca…" at bounding box center [204, 138] width 311 height 49
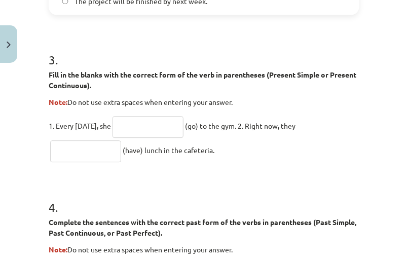
click at [135, 123] on input "text" at bounding box center [148, 127] width 71 height 22
type input "****"
drag, startPoint x: 245, startPoint y: 123, endPoint x: 260, endPoint y: 156, distance: 35.9
click at [260, 156] on p "1. Every [DATE], she **** (go) to the gym. 2. Right now, they (have) lunch in t…" at bounding box center [204, 138] width 311 height 49
drag, startPoint x: 260, startPoint y: 156, endPoint x: 242, endPoint y: 130, distance: 31.3
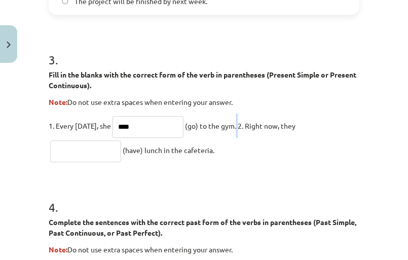
click at [242, 130] on p "1. Every [DATE], she **** (go) to the gym. 2. Right now, they (have) lunch in t…" at bounding box center [204, 138] width 311 height 49
drag, startPoint x: 242, startPoint y: 130, endPoint x: 244, endPoint y: 123, distance: 7.3
click at [244, 123] on span "(go) to the gym. 2. Right now, they" at bounding box center [240, 125] width 111 height 9
drag, startPoint x: 244, startPoint y: 123, endPoint x: 259, endPoint y: 157, distance: 37.3
click at [259, 157] on p "1. Every [DATE], she **** (go) to the gym. 2. Right now, they (have) lunch in t…" at bounding box center [204, 138] width 311 height 49
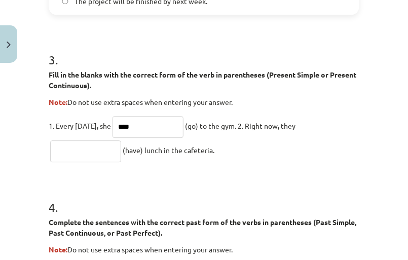
click at [73, 150] on input "text" at bounding box center [85, 152] width 71 height 22
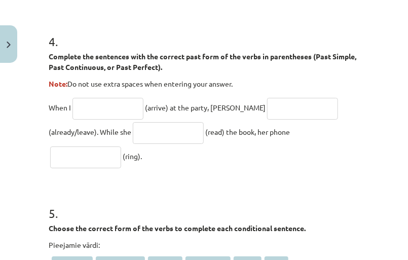
scroll to position [784, 0]
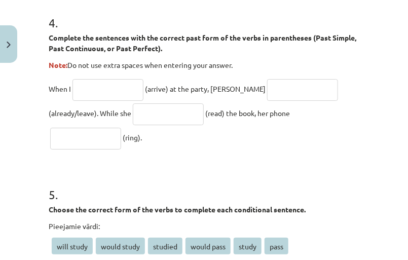
type input "**********"
drag, startPoint x: 47, startPoint y: 16, endPoint x: 197, endPoint y: 135, distance: 191.8
click at [118, 90] on input "text" at bounding box center [108, 90] width 71 height 22
type input "*******"
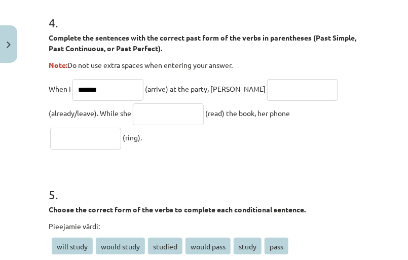
click at [267, 87] on input "text" at bounding box center [302, 90] width 71 height 22
type input "**********"
click at [189, 115] on input "text" at bounding box center [168, 115] width 71 height 22
click at [179, 113] on input "text" at bounding box center [168, 115] width 71 height 22
type input "**********"
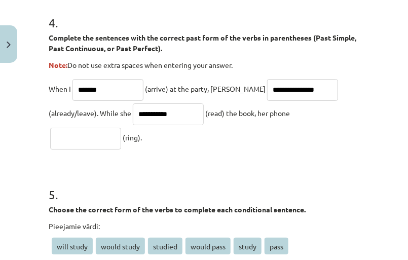
click at [50, 142] on p "**********" at bounding box center [204, 113] width 311 height 73
click at [105, 142] on input "text" at bounding box center [85, 139] width 71 height 22
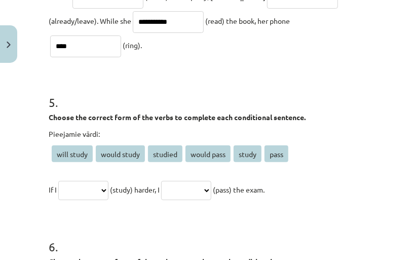
scroll to position [923, 0]
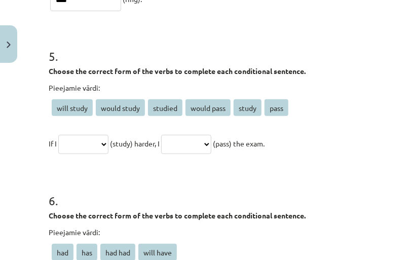
type input "****"
drag, startPoint x: 46, startPoint y: 50, endPoint x: 333, endPoint y: 154, distance: 305.3
click at [98, 139] on select "**********" at bounding box center [83, 144] width 50 height 19
select select "*******"
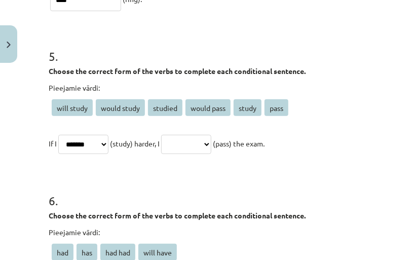
click at [60, 135] on select "**********" at bounding box center [83, 144] width 50 height 19
click at [212, 139] on select "**********" at bounding box center [186, 144] width 50 height 19
select select "**********"
click at [177, 135] on select "**********" at bounding box center [186, 144] width 50 height 19
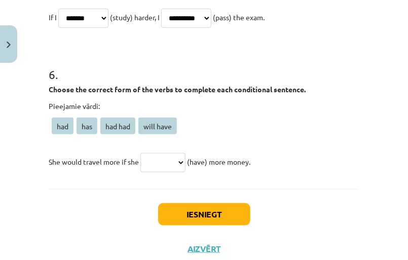
scroll to position [1061, 0]
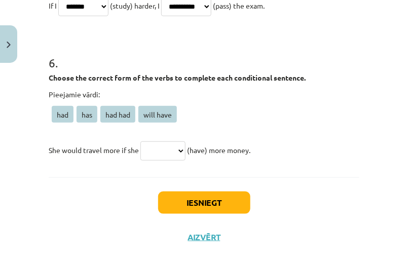
drag, startPoint x: 48, startPoint y: 60, endPoint x: 271, endPoint y: 131, distance: 234.5
click at [271, 131] on div "6 . Choose the correct form of the verbs to complete each conditional sentence.…" at bounding box center [204, 100] width 311 height 124
click at [175, 152] on select "*** *** ******* *********" at bounding box center [163, 151] width 45 height 19
select select "***"
click at [143, 142] on select "*** *** ******* *********" at bounding box center [163, 151] width 45 height 19
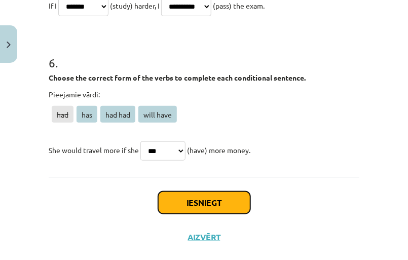
click at [208, 197] on button "Iesniegt" at bounding box center [204, 203] width 92 height 22
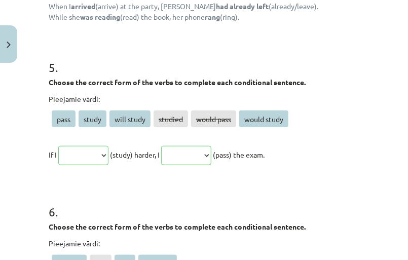
scroll to position [1210, 0]
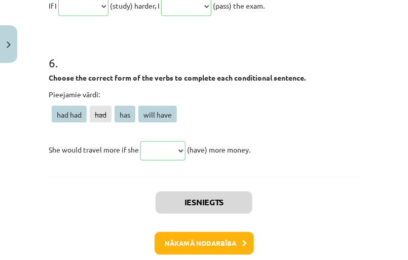
click at [324, 147] on p "She would travel more if she ******* *** *** ********* (have) more money." at bounding box center [204, 150] width 311 height 24
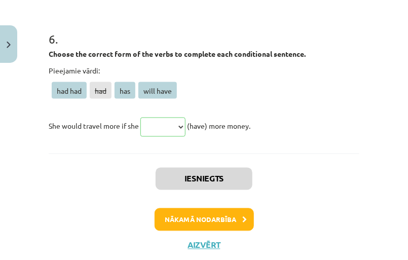
scroll to position [1245, 0]
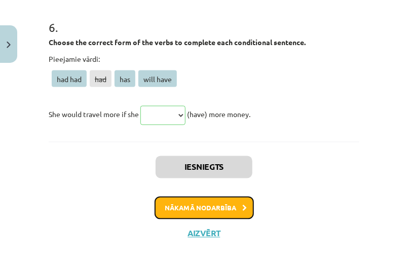
click at [243, 206] on icon at bounding box center [245, 209] width 5 height 7
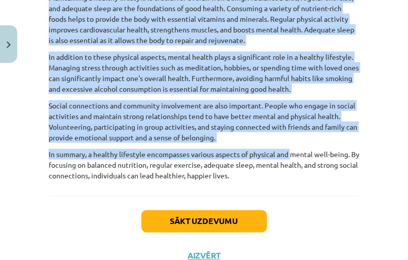
scroll to position [234, 0]
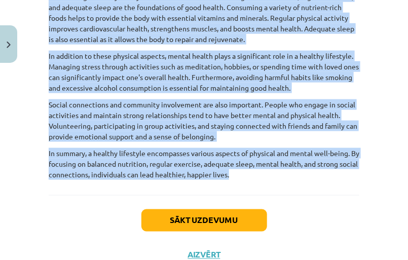
drag, startPoint x: 46, startPoint y: 114, endPoint x: 291, endPoint y: 186, distance: 256.1
click at [292, 186] on div "8 XP Saņemsi Sarežģīts 136 pilda Apraksts Uzdevums Palīdzība 📖 Read the text an…" at bounding box center [204, 53] width 323 height 439
copy div "The Importance of a Good Healthy Lifestyle Maintaining a healthy lifestyle is c…"
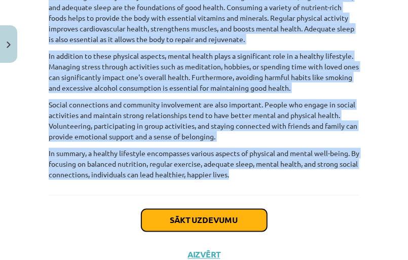
click at [237, 225] on button "Sākt uzdevumu" at bounding box center [205, 221] width 126 height 22
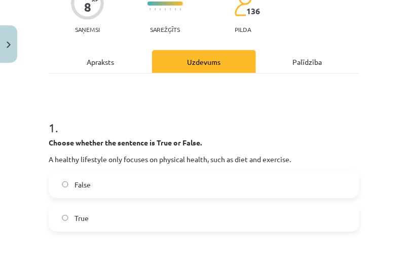
scroll to position [118, 0]
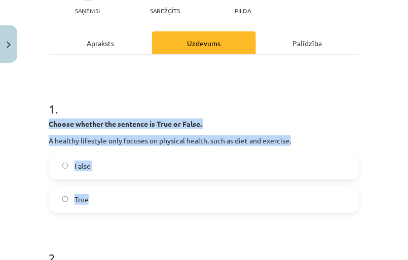
drag, startPoint x: 45, startPoint y: 118, endPoint x: 199, endPoint y: 208, distance: 178.5
copy div "Choose whether the sentence is True or False. A healthy lifestyle only focuses …"
click at [202, 173] on label "False" at bounding box center [204, 165] width 309 height 25
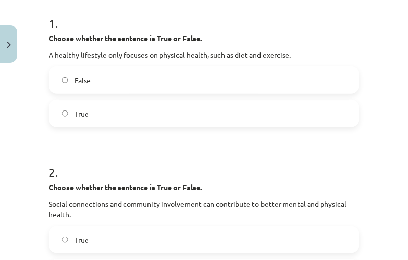
scroll to position [256, 0]
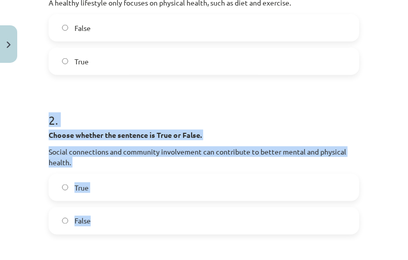
drag, startPoint x: 59, startPoint y: 121, endPoint x: 263, endPoint y: 212, distance: 223.3
click at [263, 212] on div "Mācību tēma: Angļu valoda i - 10.[PERSON_NAME] 1.ieskaites mācību materiāls #13…" at bounding box center [204, 130] width 408 height 260
click at [215, 189] on label "True" at bounding box center [204, 187] width 309 height 25
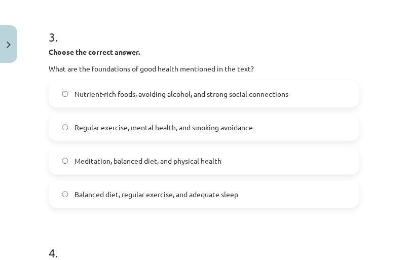
scroll to position [487, 0]
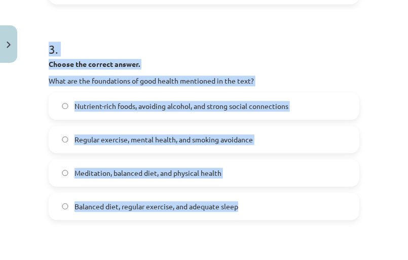
drag, startPoint x: 52, startPoint y: 60, endPoint x: 292, endPoint y: 203, distance: 278.7
click at [292, 203] on div "8 XP Saņemsi Sarežģīts 136 pilda Apraksts Uzdevums Palīdzība 1 . Choose whether…" at bounding box center [204, 55] width 323 height 948
click at [219, 201] on span "Balanced diet, regular exercise, and adequate sleep" at bounding box center [157, 206] width 164 height 11
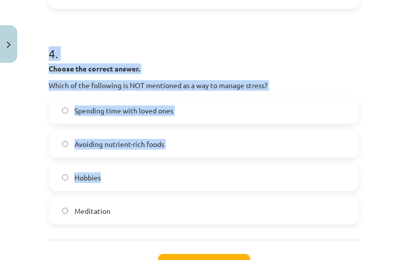
scroll to position [763, 0]
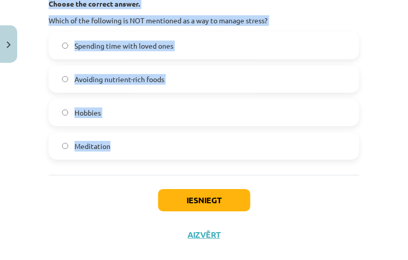
drag, startPoint x: 44, startPoint y: 85, endPoint x: 243, endPoint y: 143, distance: 207.8
click at [203, 54] on label "Spending time with loved ones" at bounding box center [204, 45] width 309 height 25
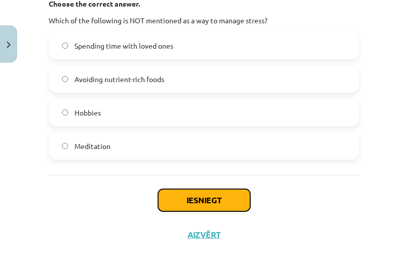
click at [202, 203] on button "Iesniegt" at bounding box center [204, 200] width 92 height 22
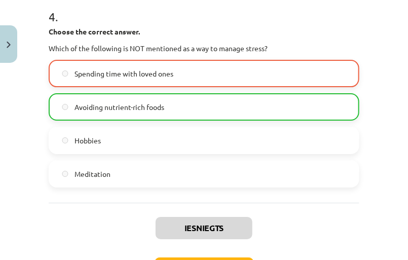
scroll to position [811, 0]
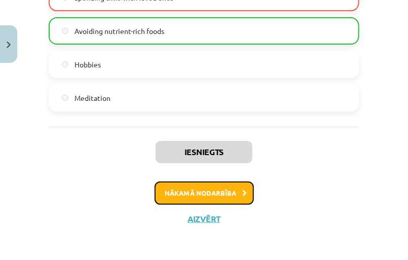
click at [236, 191] on button "Nākamā nodarbība" at bounding box center [204, 193] width 99 height 23
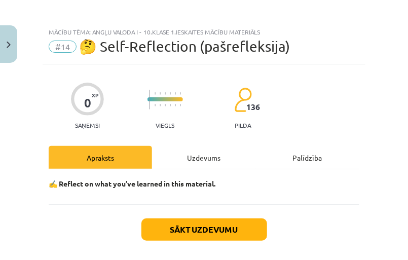
scroll to position [49, 0]
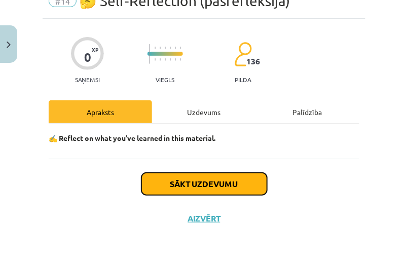
click at [240, 182] on button "Sākt uzdevumu" at bounding box center [205, 184] width 126 height 22
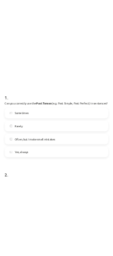
scroll to position [256, 0]
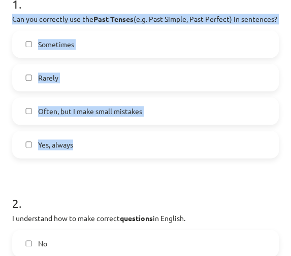
drag, startPoint x: 7, startPoint y: 16, endPoint x: 188, endPoint y: 164, distance: 234.1
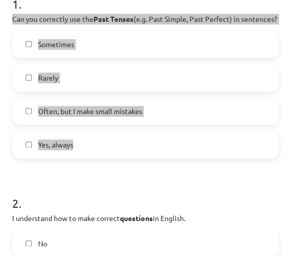
scroll to position [326, 0]
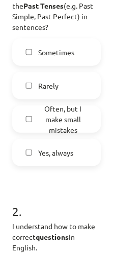
click at [81, 218] on h1 "2 ." at bounding box center [56, 202] width 88 height 31
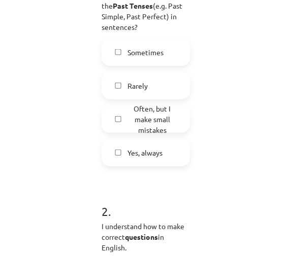
scroll to position [256, 0]
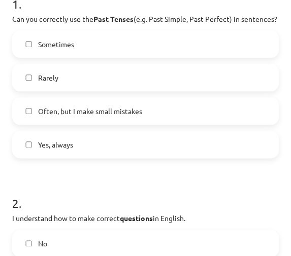
click at [172, 120] on label "Often, but I make small mistakes" at bounding box center [145, 110] width 264 height 25
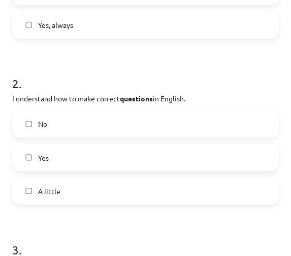
scroll to position [394, 0]
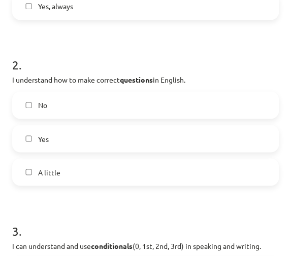
click at [152, 151] on label "Yes" at bounding box center [145, 138] width 264 height 25
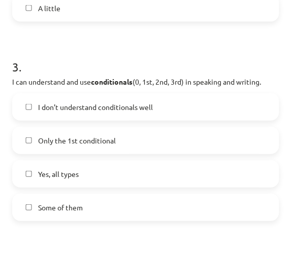
scroll to position [579, 0]
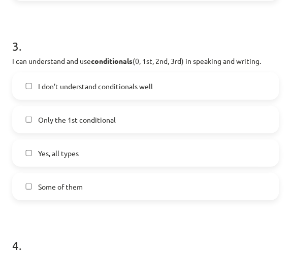
click at [145, 164] on label "Yes, all types" at bounding box center [145, 153] width 264 height 25
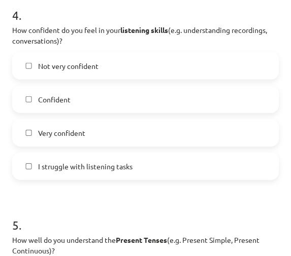
scroll to position [717, 0]
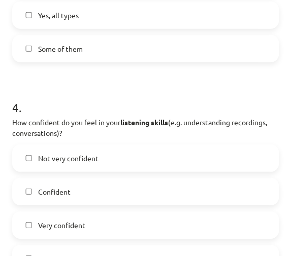
click at [125, 56] on label "Some of them" at bounding box center [145, 48] width 264 height 25
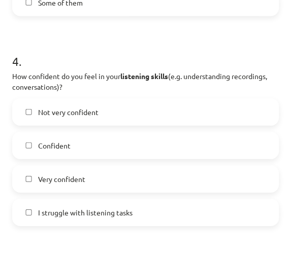
click at [97, 158] on label "Confident" at bounding box center [145, 145] width 264 height 25
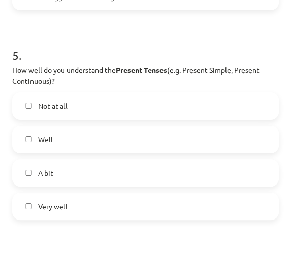
scroll to position [994, 0]
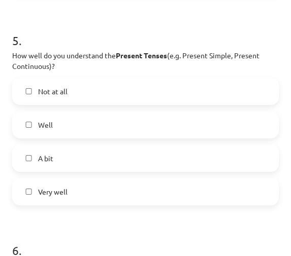
click at [96, 138] on label "Well" at bounding box center [145, 124] width 264 height 25
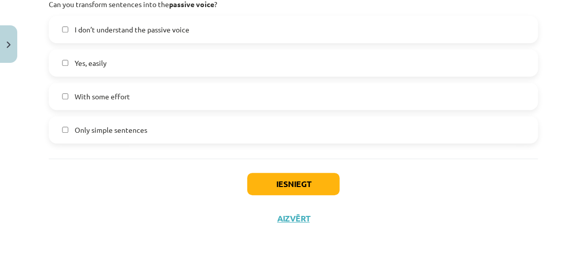
scroll to position [1155, 0]
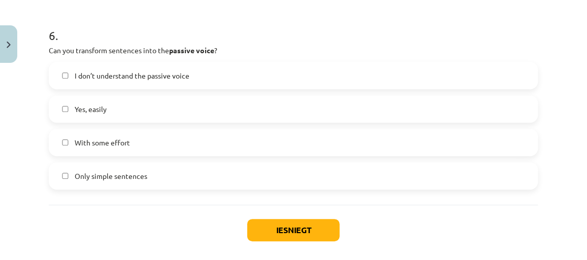
click at [158, 146] on label "With some effort" at bounding box center [293, 142] width 487 height 25
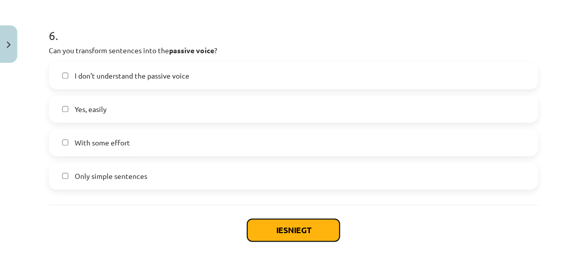
click at [270, 230] on button "Iesniegt" at bounding box center [293, 230] width 92 height 22
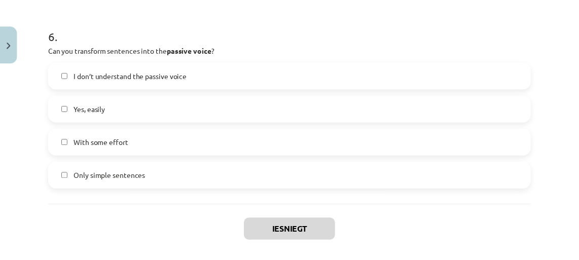
scroll to position [943, 0]
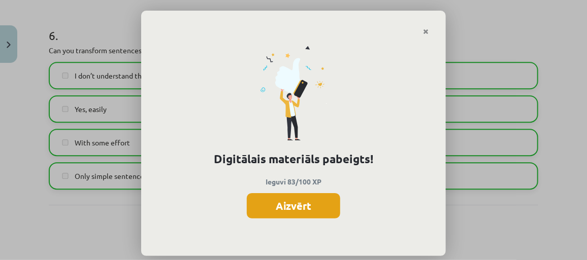
click at [279, 209] on button "Aizvērt" at bounding box center [293, 205] width 93 height 25
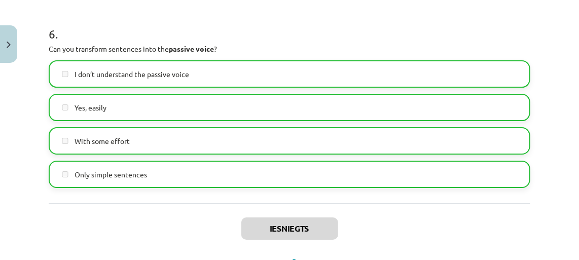
scroll to position [1201, 0]
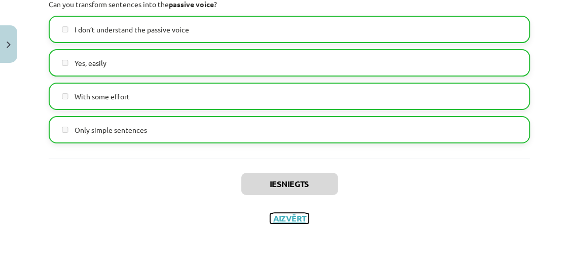
click at [289, 214] on button "Aizvērt" at bounding box center [289, 219] width 39 height 10
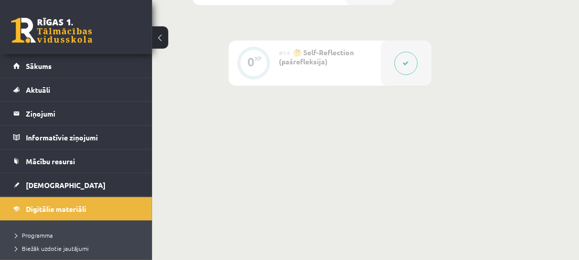
scroll to position [1360, 0]
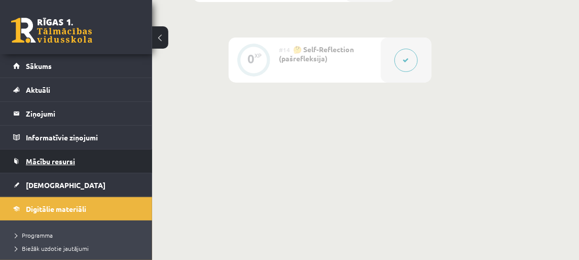
click at [47, 160] on span "Mācību resursi" at bounding box center [50, 161] width 49 height 9
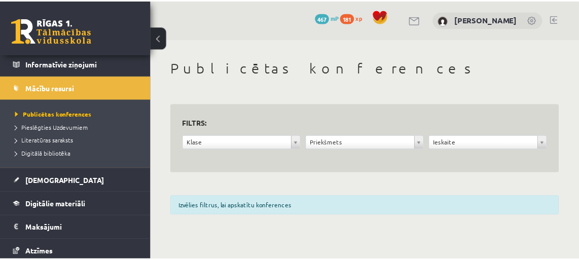
scroll to position [92, 0]
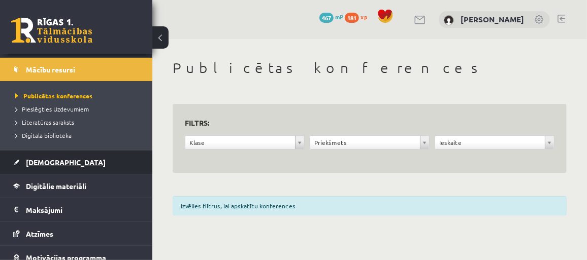
click at [43, 161] on span "[DEMOGRAPHIC_DATA]" at bounding box center [66, 162] width 80 height 9
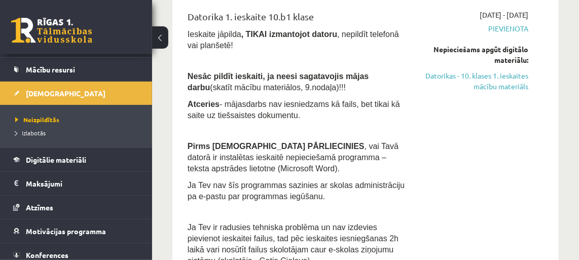
scroll to position [461, 0]
